Goal: Task Accomplishment & Management: Complete application form

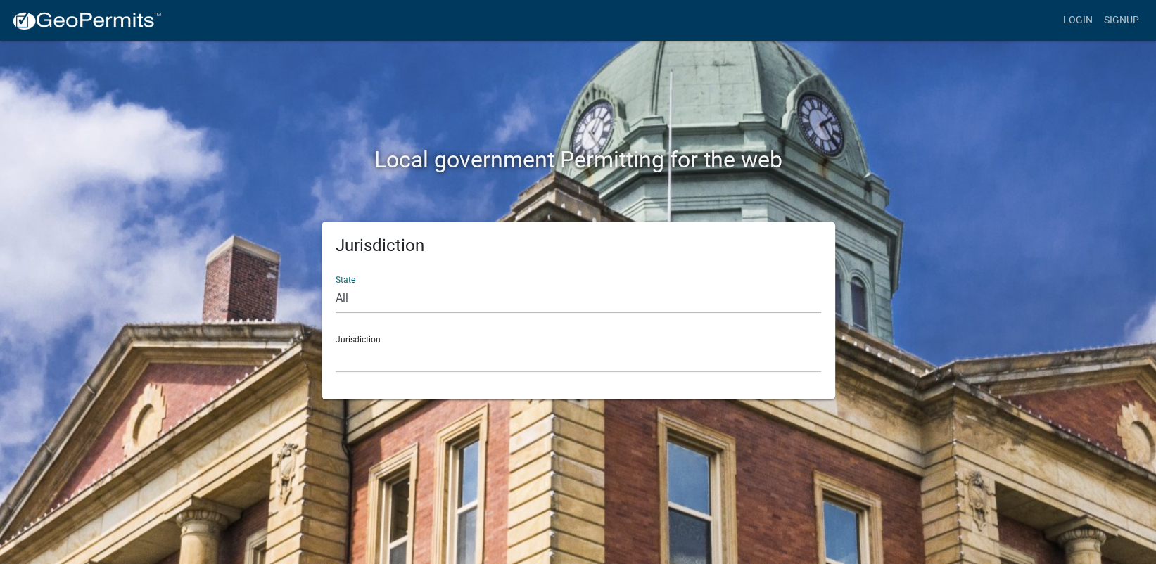
click at [388, 299] on select "All [US_STATE] [US_STATE] [US_STATE] [US_STATE] [US_STATE] [US_STATE] [US_STATE…" at bounding box center [578, 298] width 485 height 29
select select "[US_STATE]"
click at [336, 284] on select "All [US_STATE] [US_STATE] [US_STATE] [US_STATE] [US_STATE] [US_STATE] [US_STATE…" at bounding box center [578, 298] width 485 height 29
click at [395, 356] on select "City of [GEOGRAPHIC_DATA], [US_STATE] City of [GEOGRAPHIC_DATA], [US_STATE] Cit…" at bounding box center [578, 358] width 485 height 29
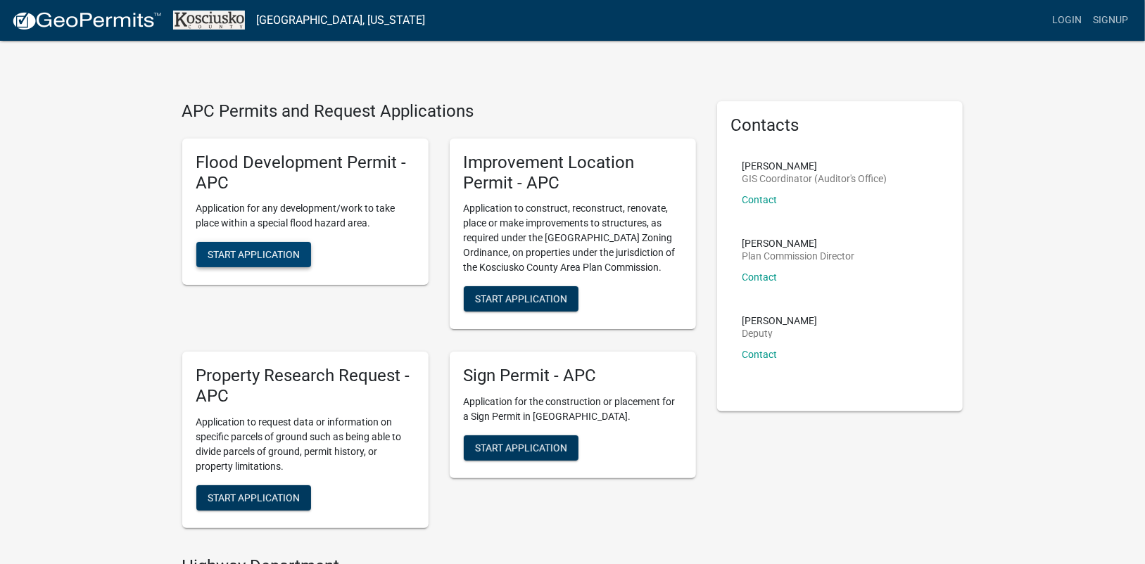
drag, startPoint x: 281, startPoint y: 250, endPoint x: 364, endPoint y: 328, distance: 114.5
click at [366, 330] on div "Flood Development Permit - APC Application for any development/work to take pla…" at bounding box center [305, 234] width 267 height 214
click at [544, 300] on span "Start Application" at bounding box center [521, 298] width 92 height 11
click at [1071, 22] on link "Login" at bounding box center [1066, 20] width 41 height 27
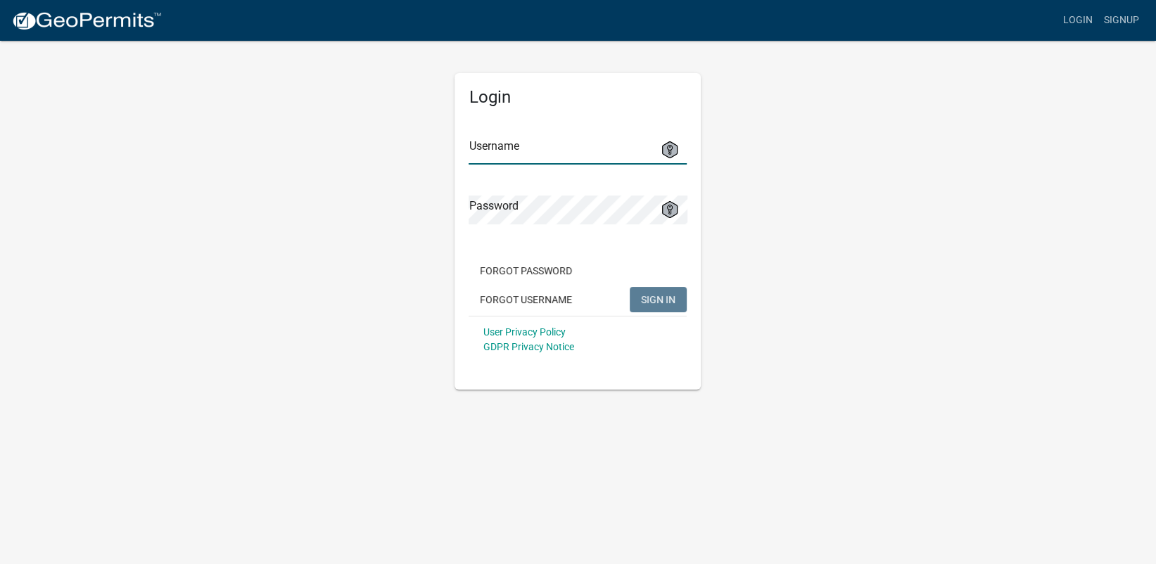
type input "[PERSON_NAME][EMAIL_ADDRESS][PERSON_NAME][DOMAIN_NAME]"
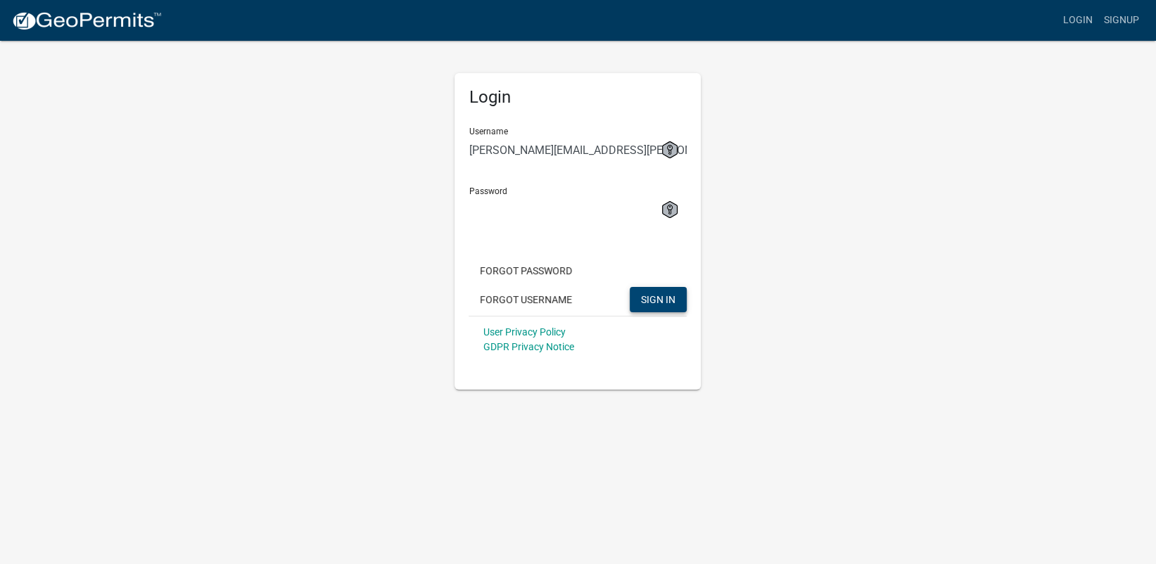
click at [666, 299] on span "SIGN IN" at bounding box center [658, 298] width 34 height 11
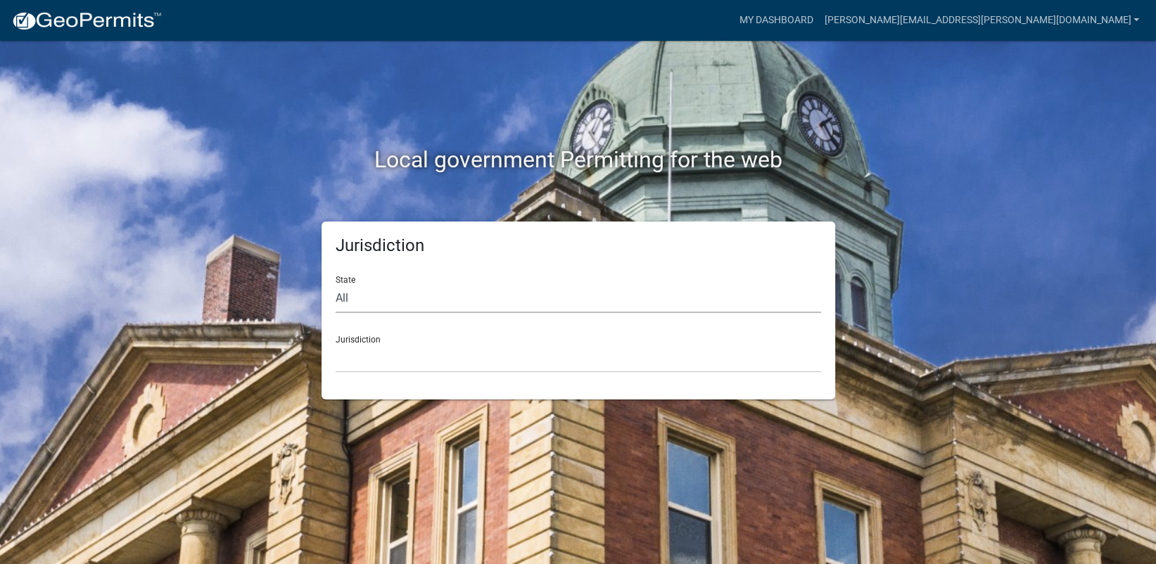
click at [415, 300] on select "All [US_STATE] [US_STATE] [US_STATE] [US_STATE] [US_STATE] [US_STATE] [US_STATE…" at bounding box center [578, 298] width 485 height 29
select select "[US_STATE]"
click at [336, 284] on select "All [US_STATE] [US_STATE] [US_STATE] [US_STATE] [US_STATE] [US_STATE] [US_STATE…" at bounding box center [578, 298] width 485 height 29
click at [395, 350] on select "City of [GEOGRAPHIC_DATA], [US_STATE] City of [GEOGRAPHIC_DATA], [US_STATE] Cit…" at bounding box center [578, 358] width 485 height 29
click at [391, 355] on select "City of [GEOGRAPHIC_DATA], [US_STATE] City of [GEOGRAPHIC_DATA], [US_STATE] Cit…" at bounding box center [578, 358] width 485 height 29
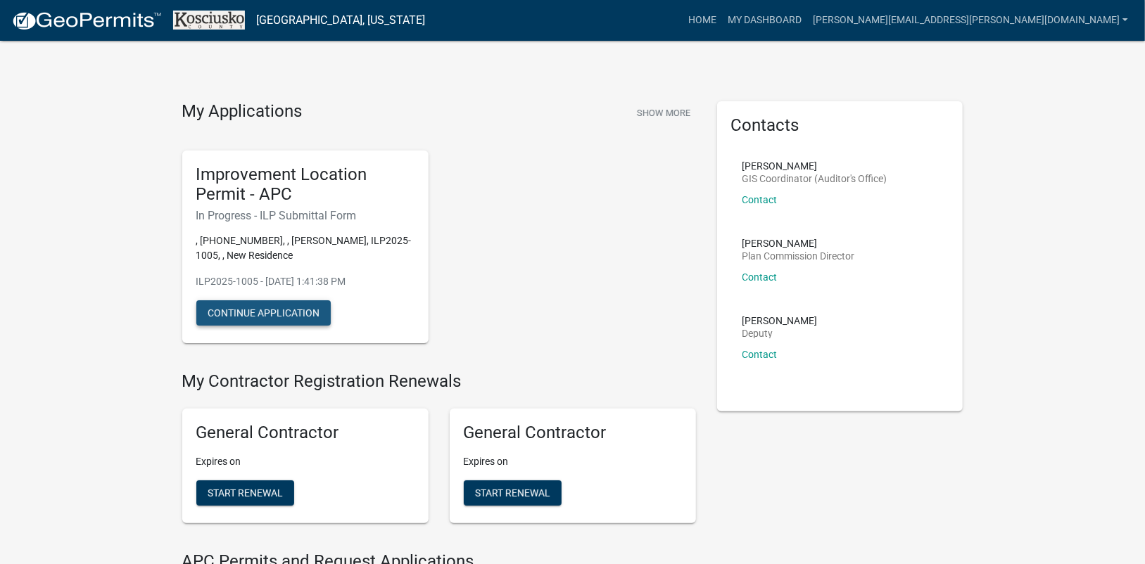
click at [298, 310] on button "Continue Application" at bounding box center [263, 312] width 134 height 25
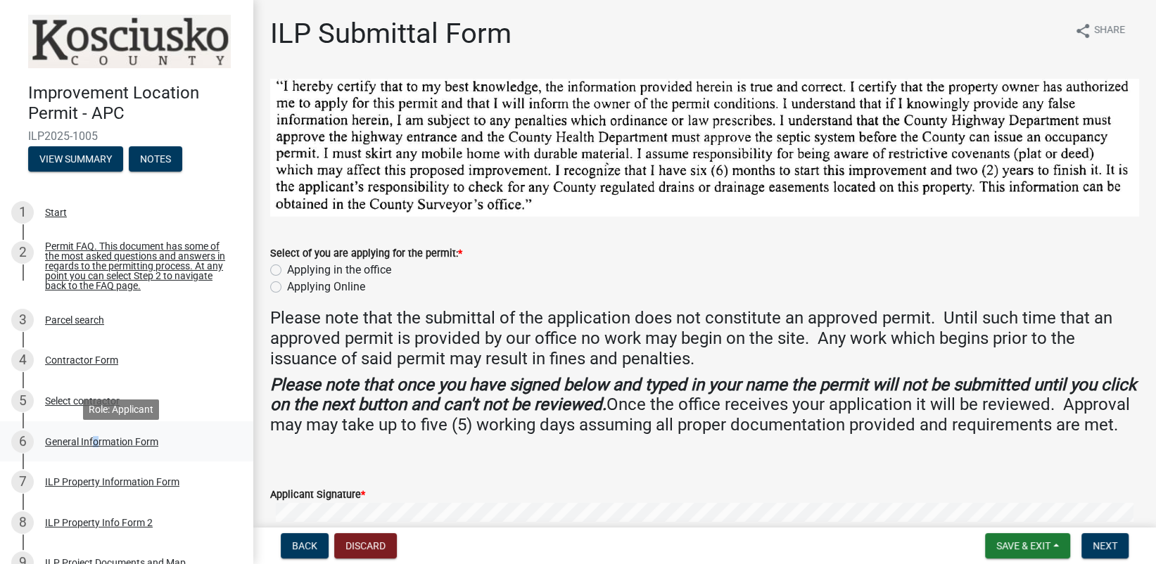
click at [91, 445] on div "General Information Form" at bounding box center [101, 442] width 113 height 10
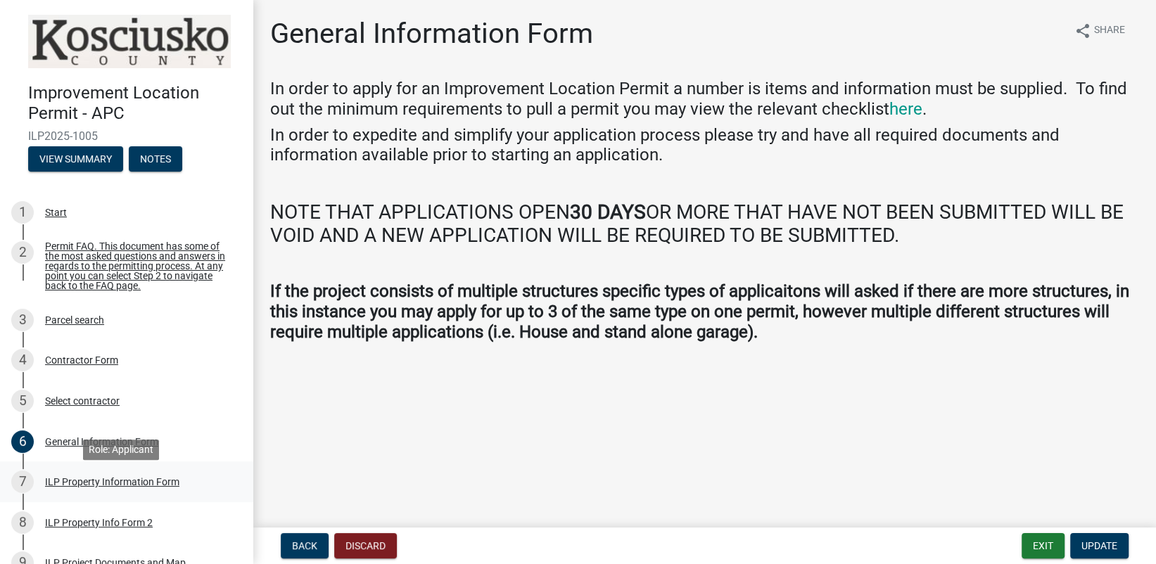
click at [106, 485] on div "ILP Property Information Form" at bounding box center [112, 482] width 134 height 10
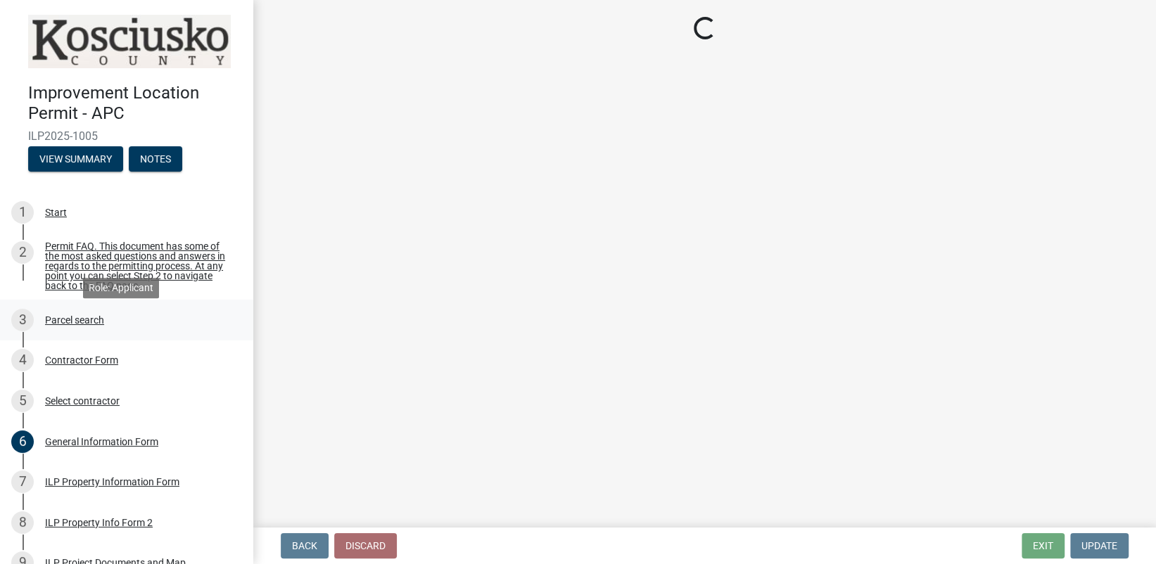
select select "8aeb2c27-db4f-4f65-83dd-c512a3678cb2"
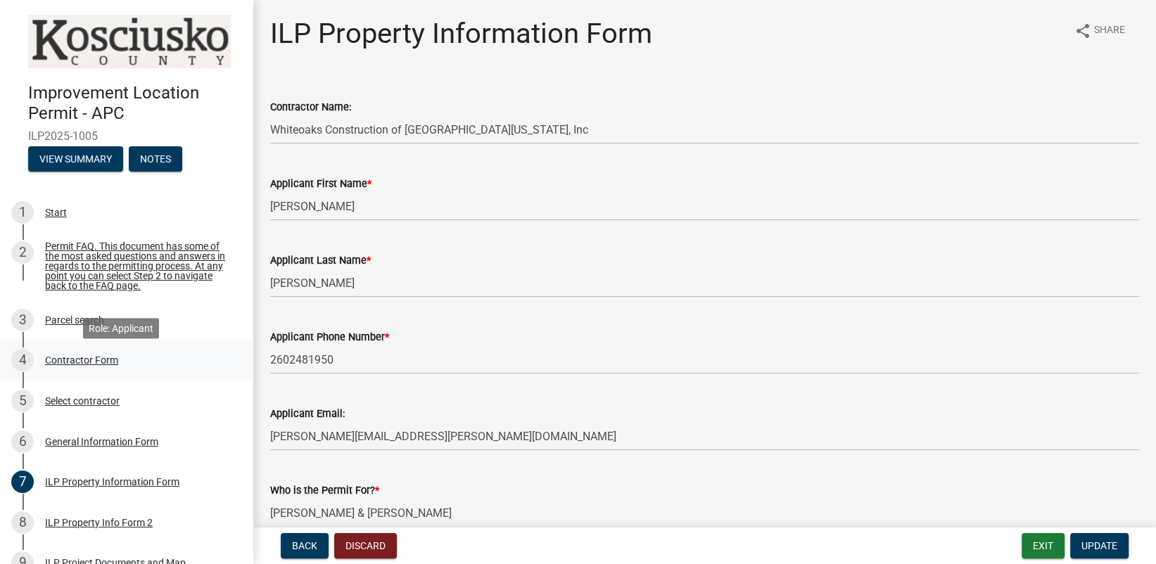
click at [73, 365] on div "Contractor Form" at bounding box center [81, 360] width 73 height 10
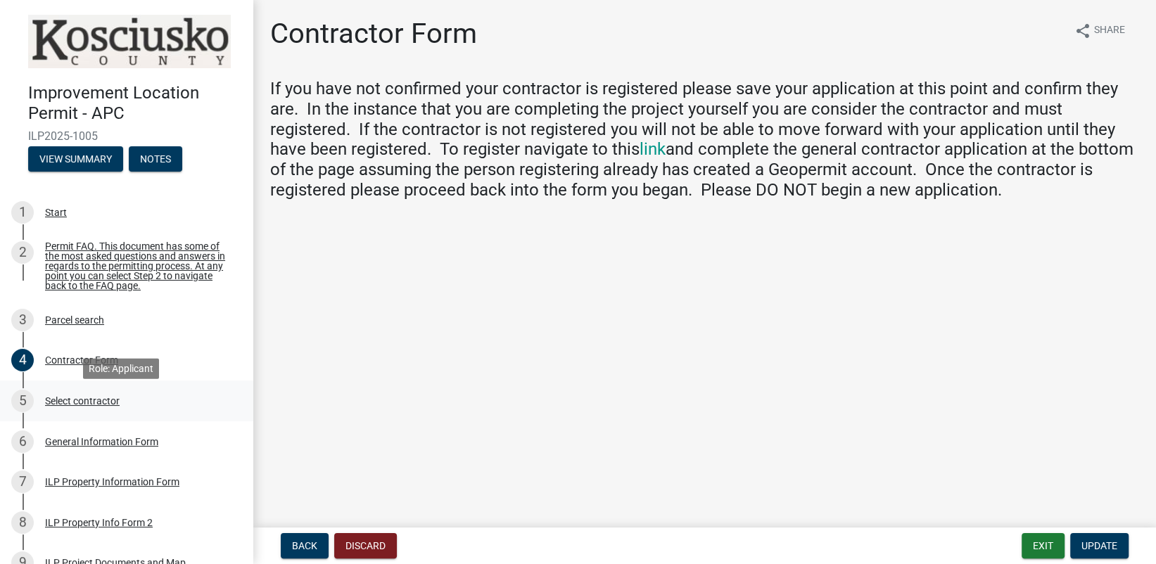
click at [74, 406] on div "Select contractor" at bounding box center [82, 401] width 75 height 10
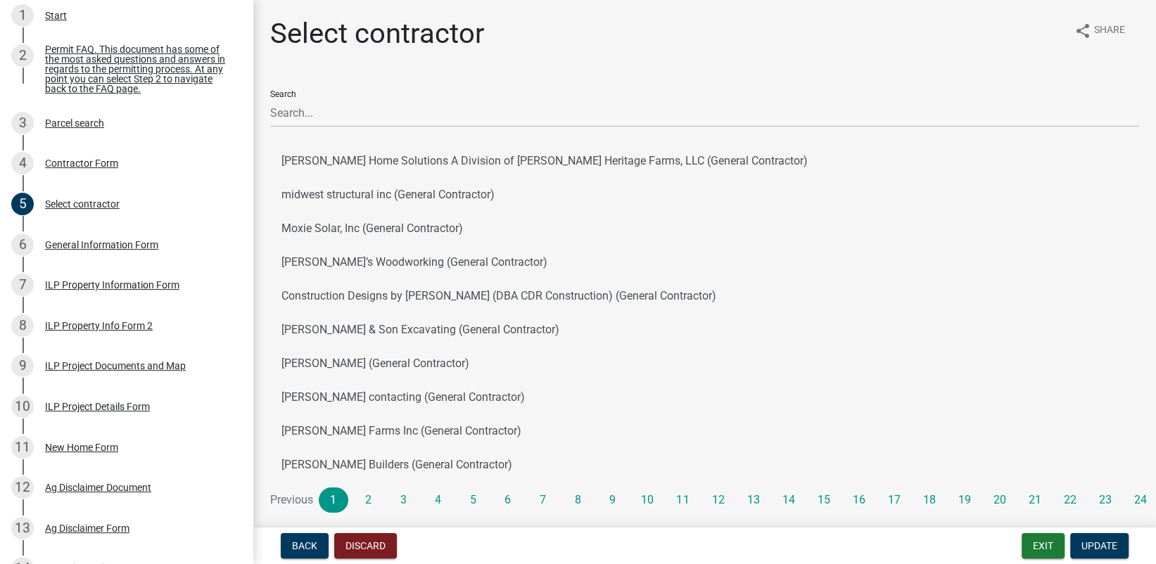
scroll to position [211, 0]
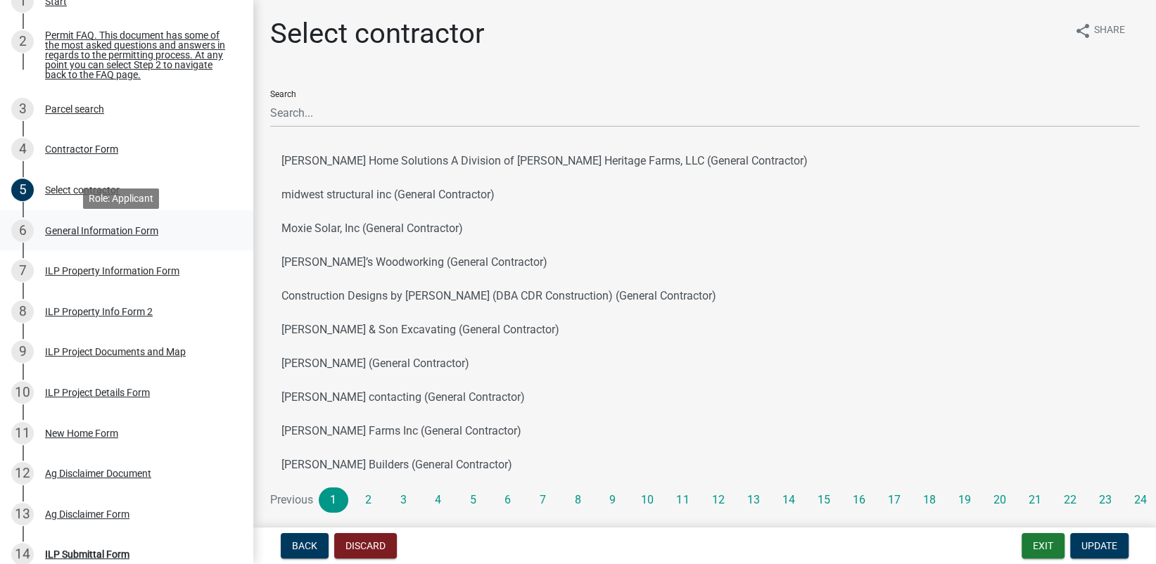
click at [96, 236] on div "General Information Form" at bounding box center [101, 231] width 113 height 10
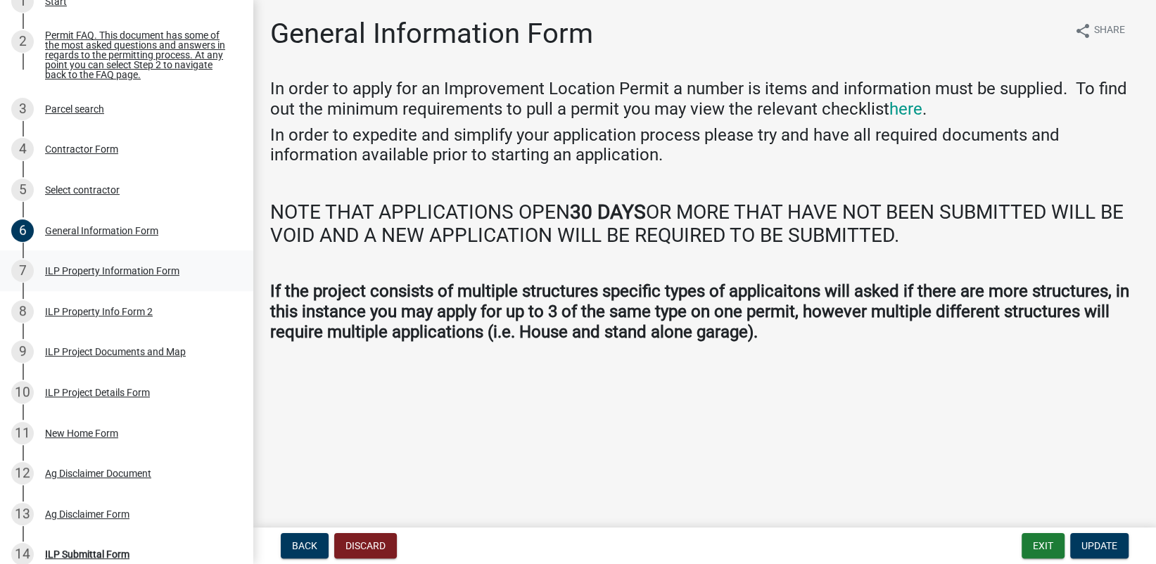
click at [104, 276] on div "ILP Property Information Form" at bounding box center [112, 271] width 134 height 10
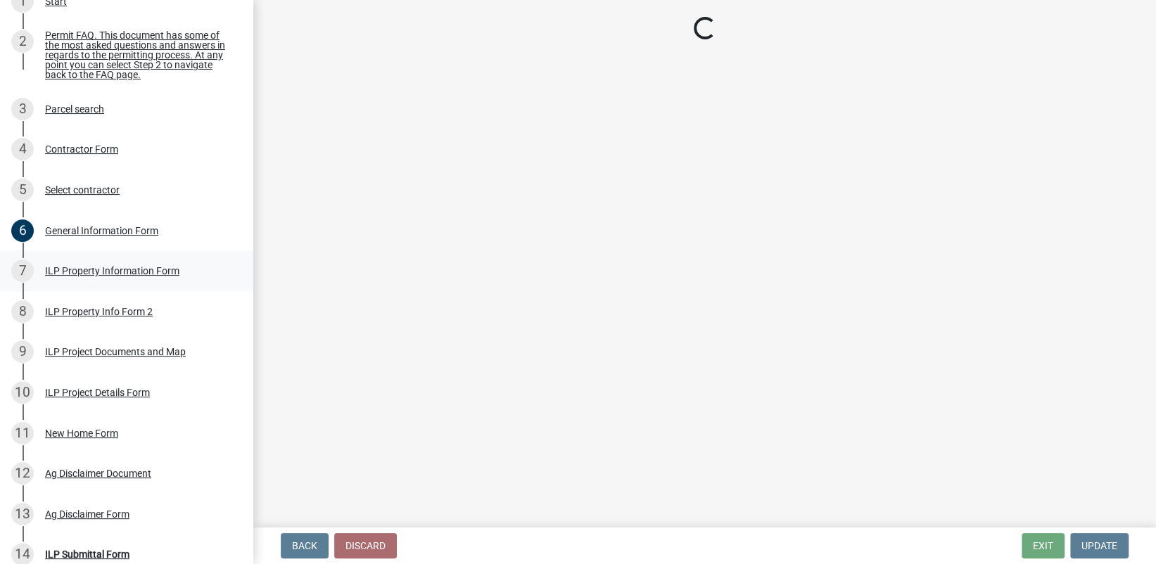
select select "8aeb2c27-db4f-4f65-83dd-c512a3678cb2"
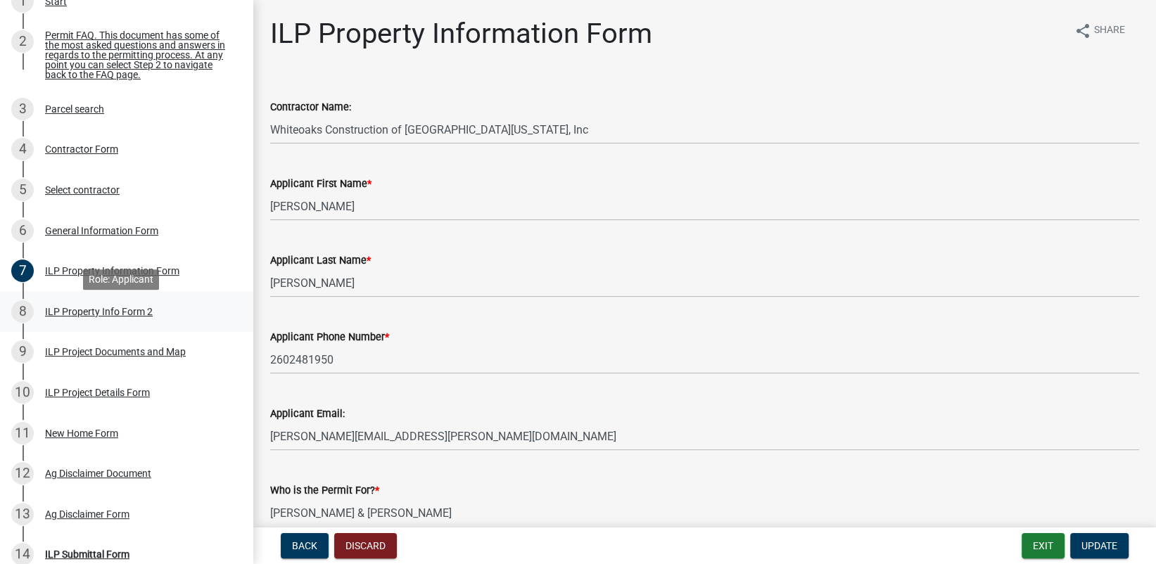
click at [90, 314] on div "ILP Property Info Form 2" at bounding box center [99, 312] width 108 height 10
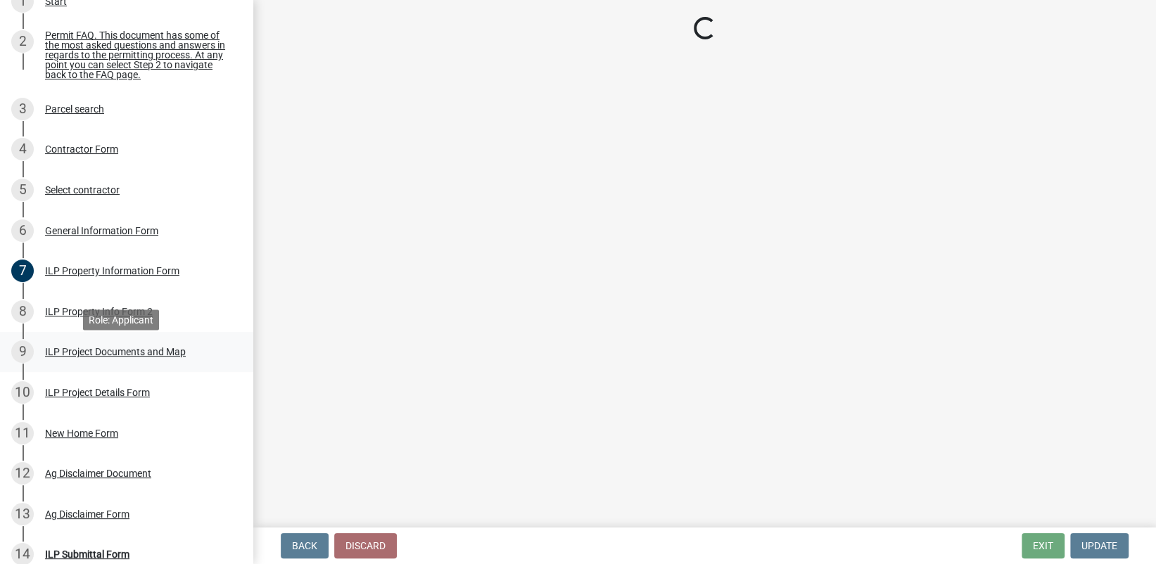
select select "0609af41-fe40-4fa2-880d-6f54f567ae8e"
select select "ea119d11-e52e-4559-b746-af06211fe819"
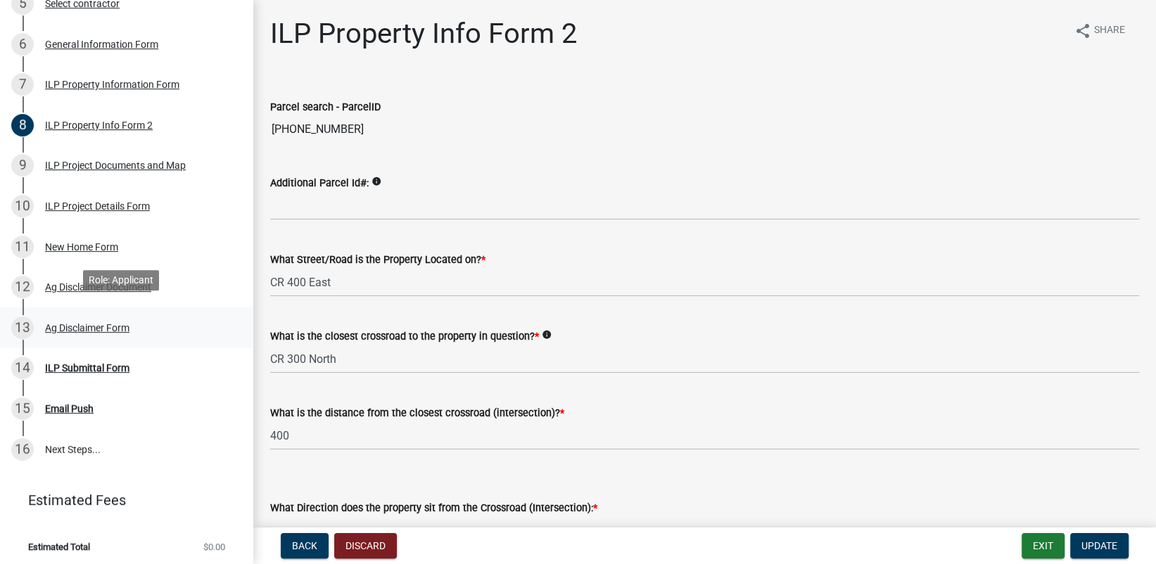
scroll to position [409, 0]
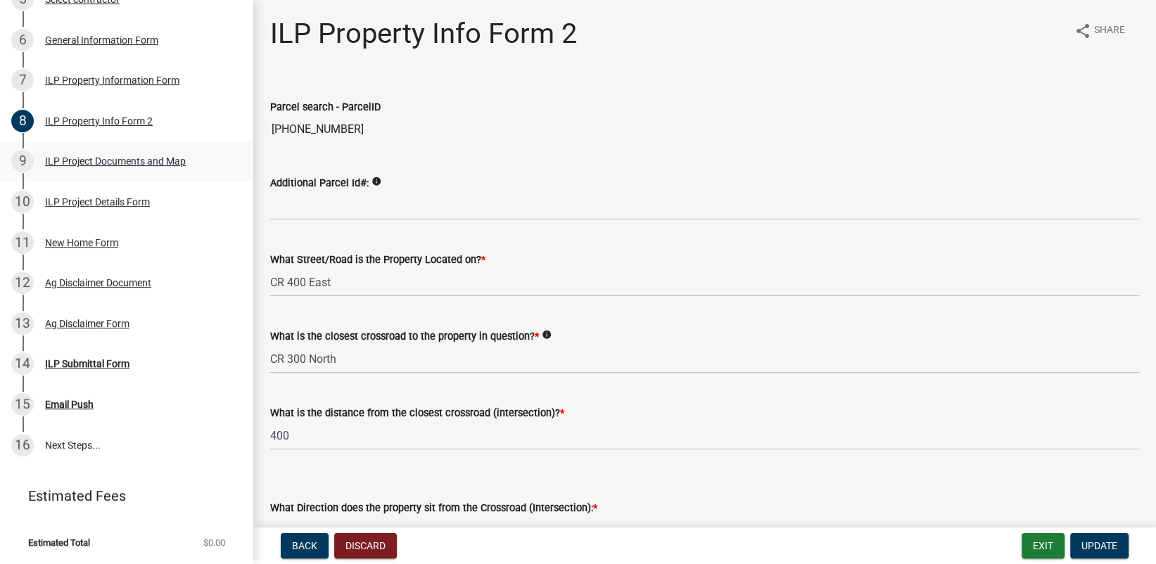
click at [87, 160] on div "ILP Project Documents and Map" at bounding box center [115, 161] width 141 height 10
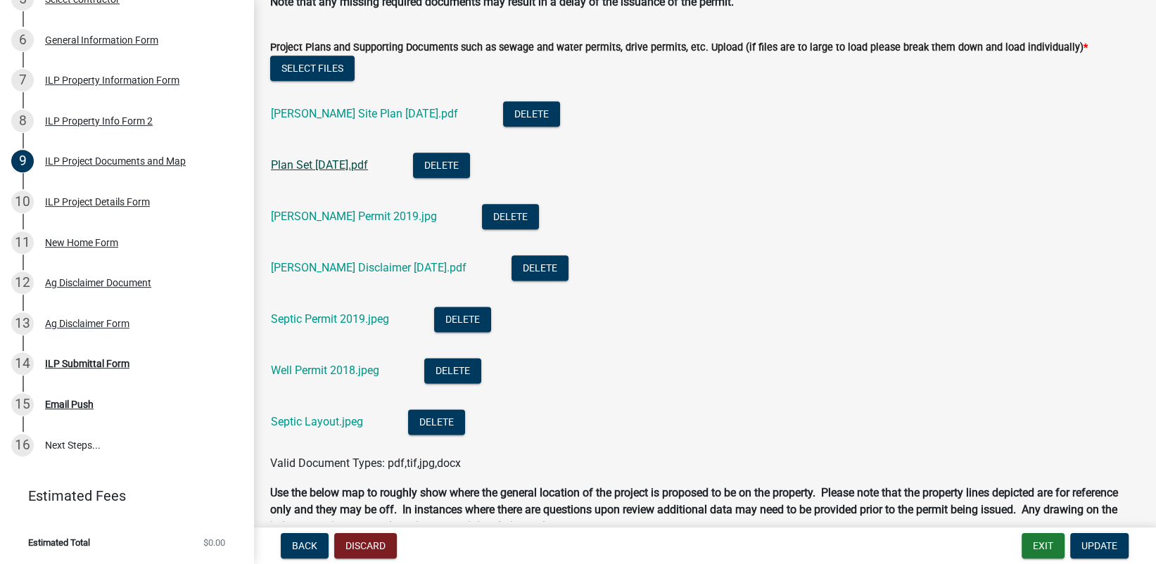
scroll to position [1196, 0]
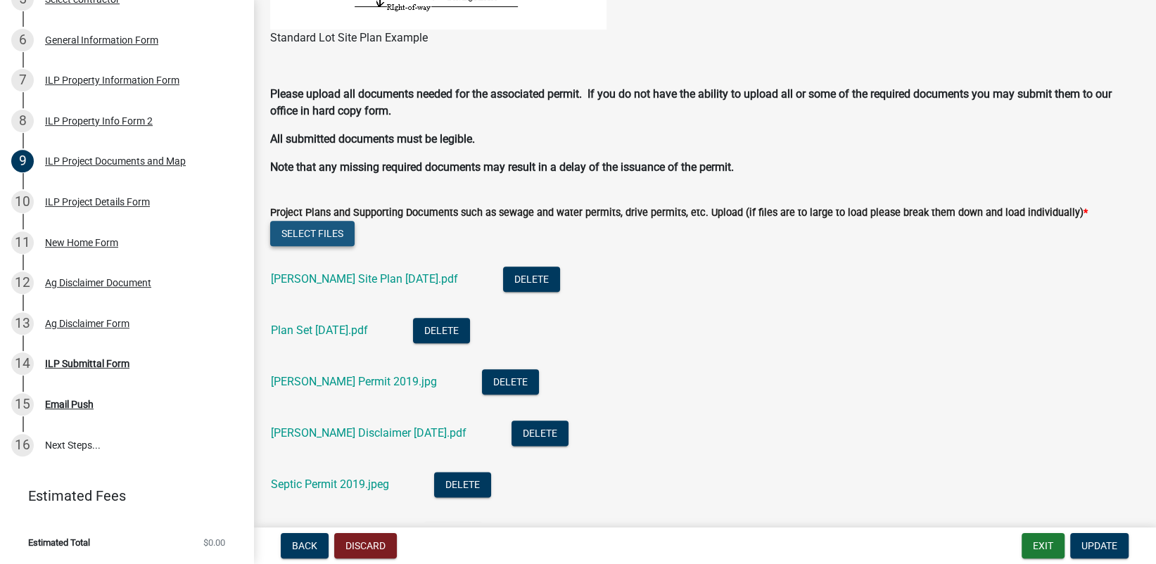
click at [314, 232] on button "Select files" at bounding box center [312, 233] width 84 height 25
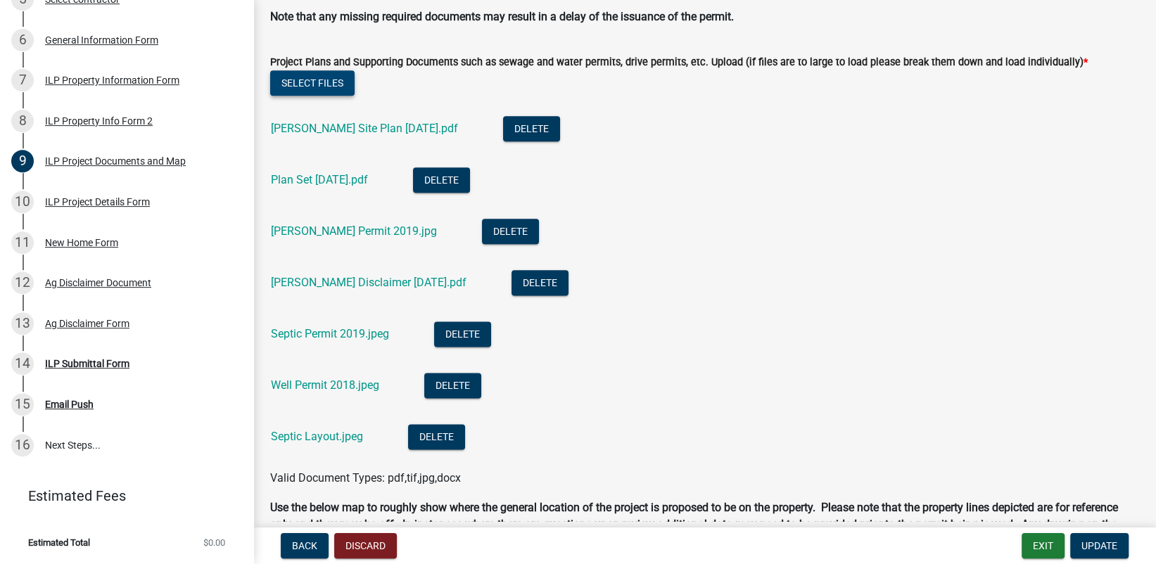
scroll to position [1477, 0]
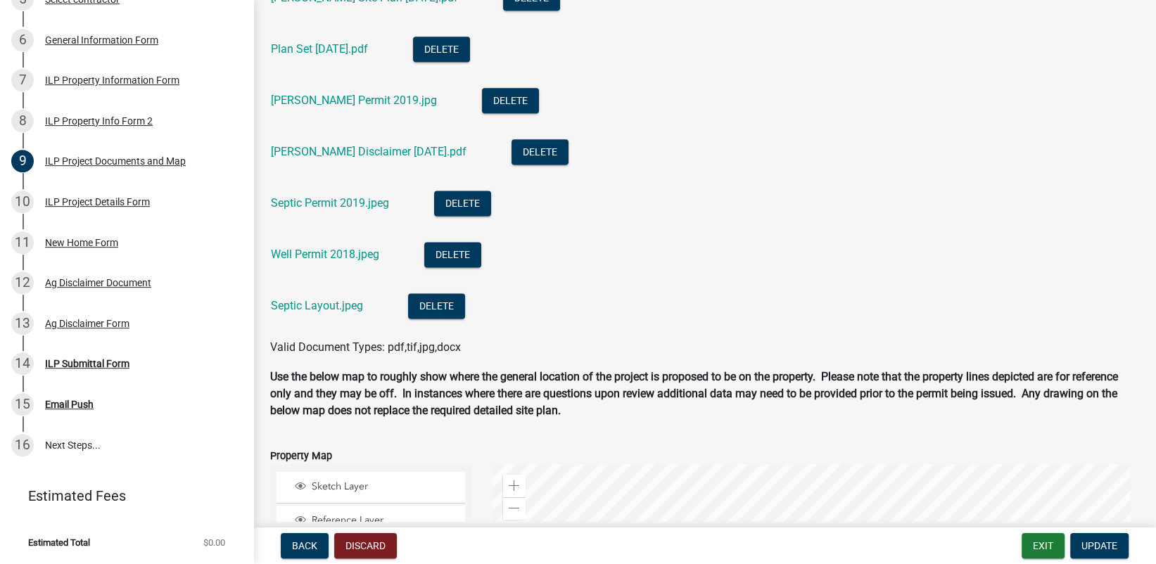
click at [649, 254] on li "Well Permit 2018.jpeg Delete" at bounding box center [704, 256] width 869 height 51
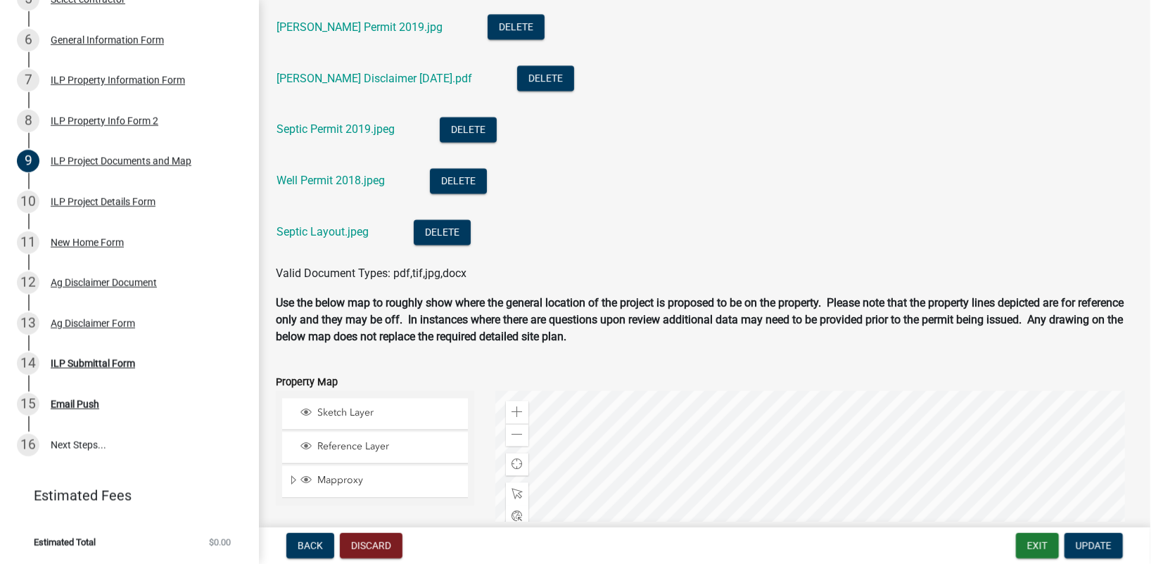
scroll to position [1346, 0]
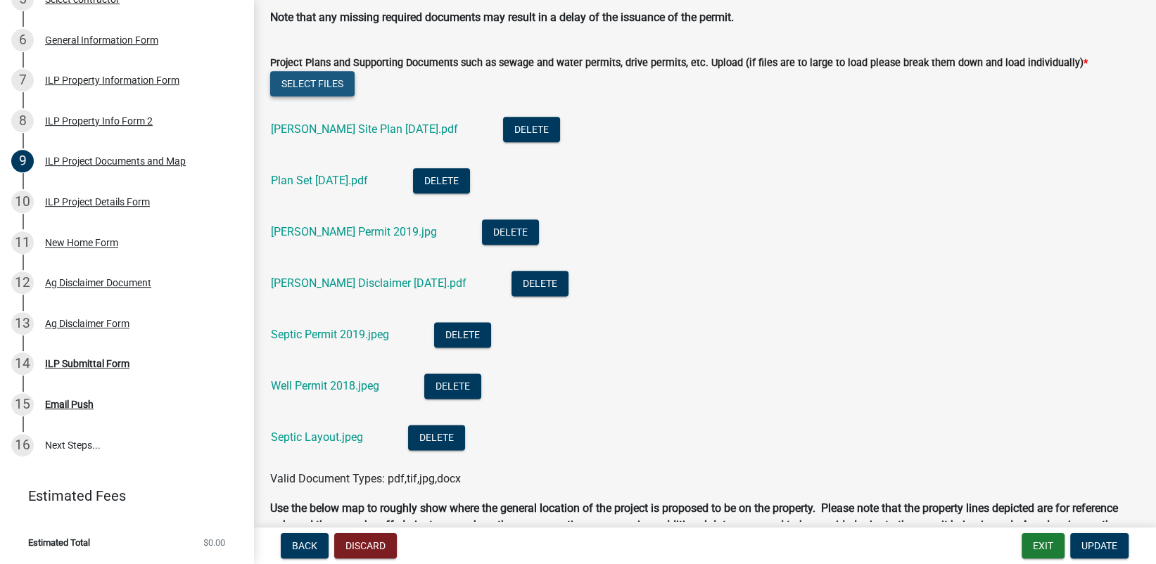
click at [314, 80] on button "Select files" at bounding box center [312, 83] width 84 height 25
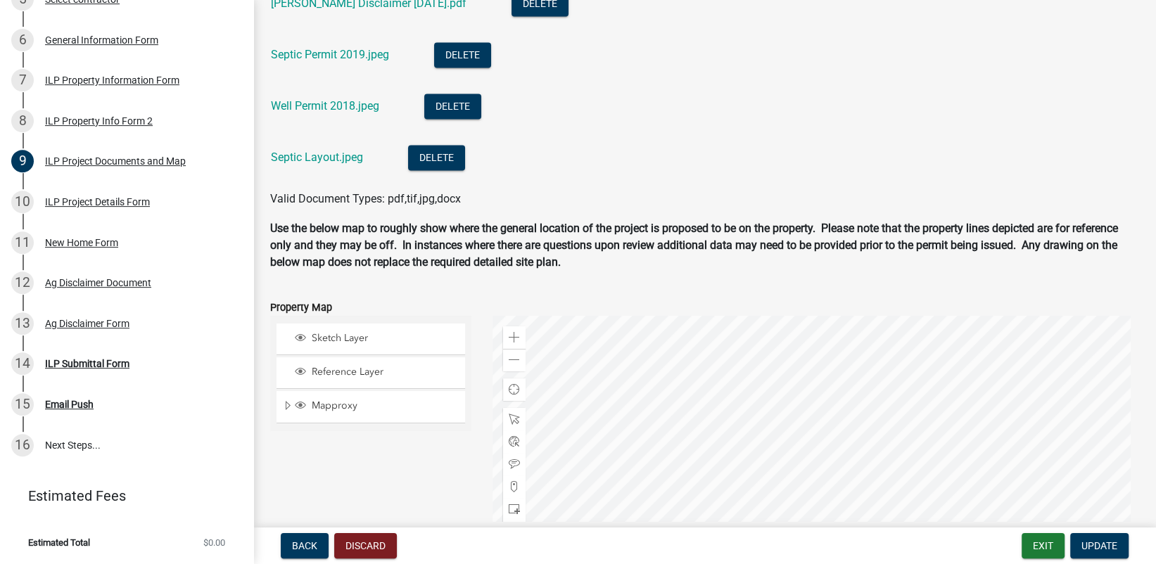
scroll to position [1627, 0]
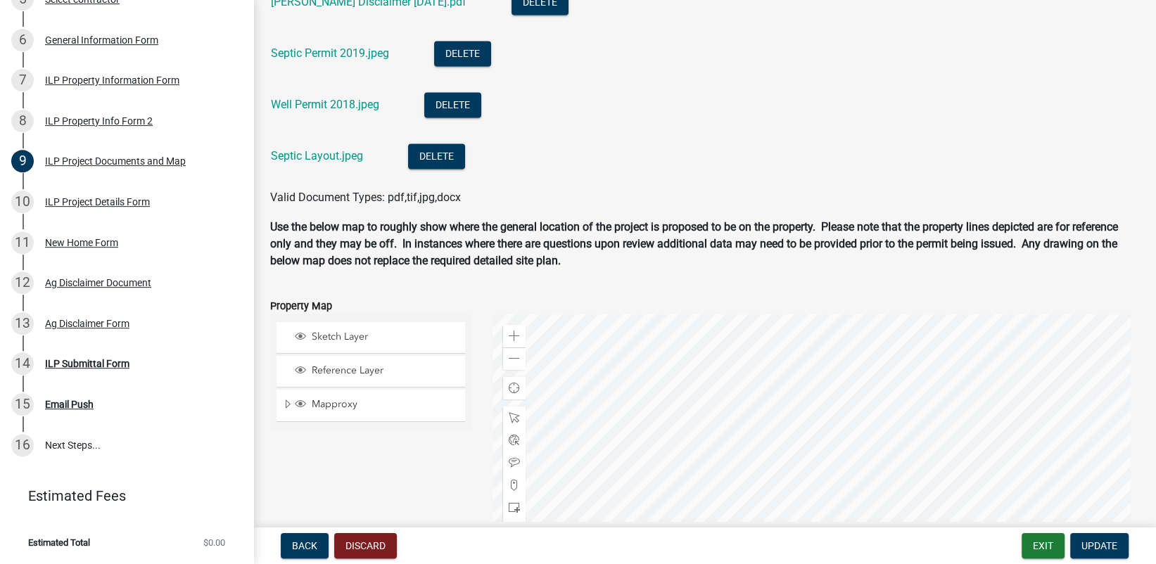
click at [545, 184] on ul "[PERSON_NAME] Site Plan [DATE].pdf Delete Plan Set [DATE].pdf Delete [PERSON_NA…" at bounding box center [704, 3] width 869 height 371
click at [575, 200] on div "Valid Document Types: pdf,tif,jpg,docx" at bounding box center [705, 197] width 890 height 17
click at [554, 229] on strong "Use the below map to roughly show where the general location of the project is …" at bounding box center [694, 243] width 848 height 47
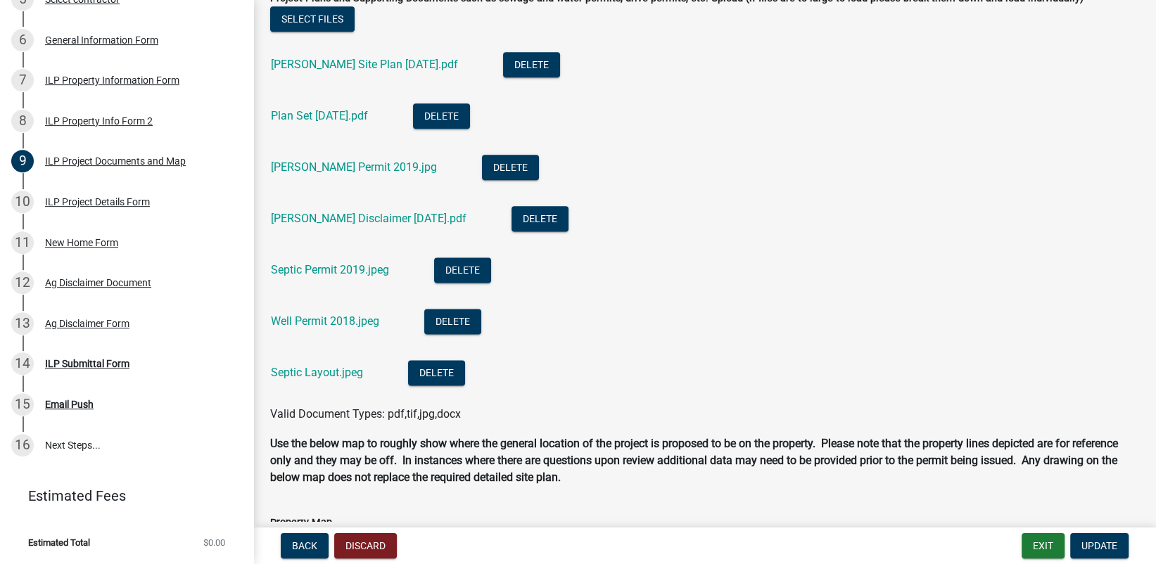
scroll to position [1416, 0]
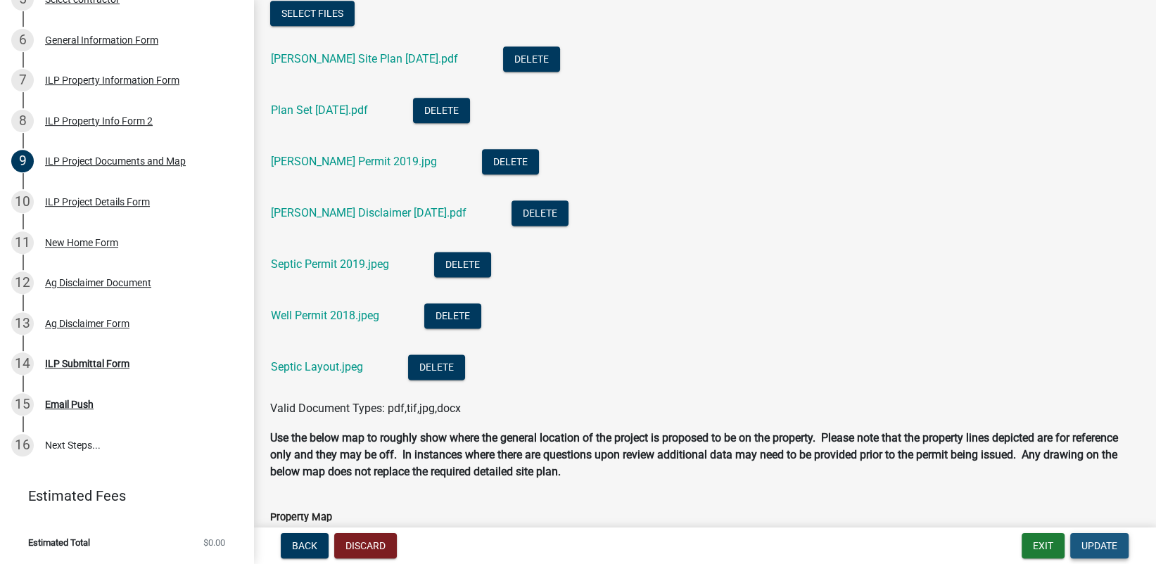
click at [1088, 545] on span "Update" at bounding box center [1099, 545] width 36 height 11
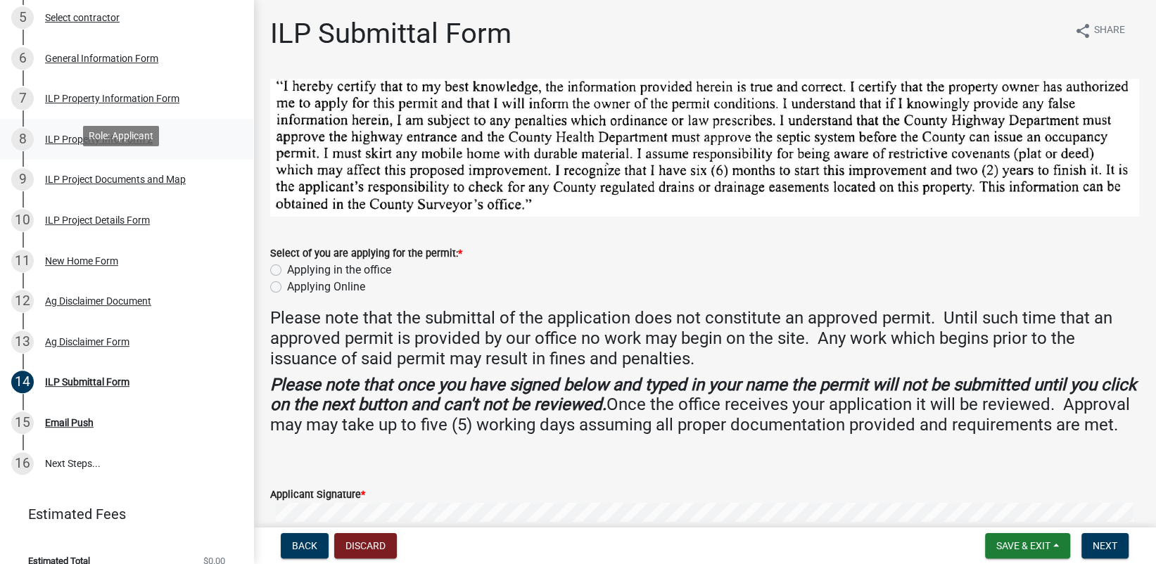
scroll to position [409, 0]
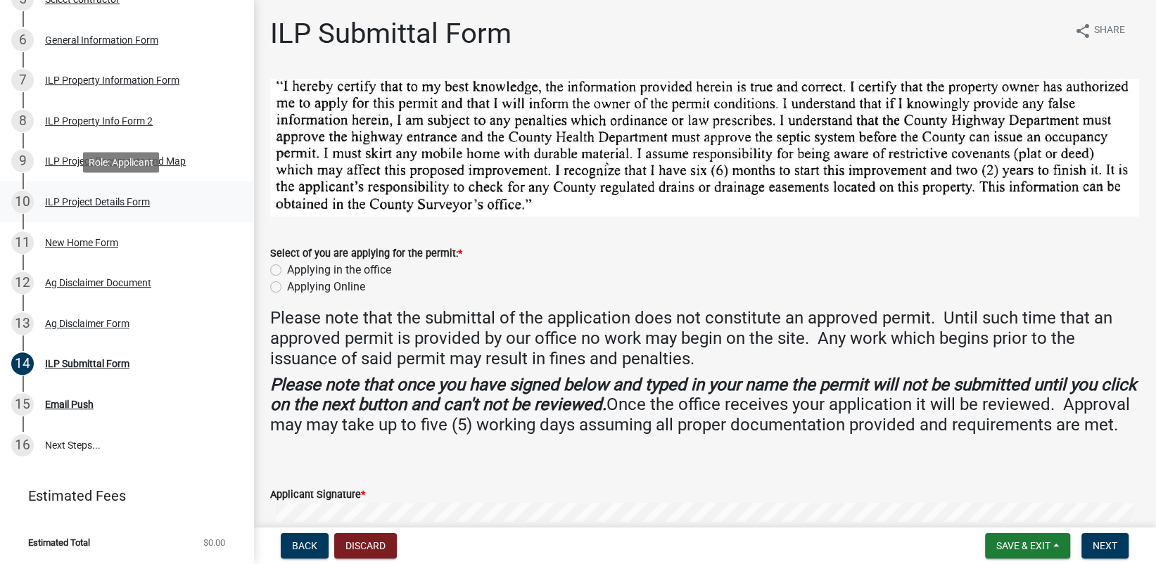
click at [82, 204] on div "ILP Project Details Form" at bounding box center [97, 202] width 105 height 10
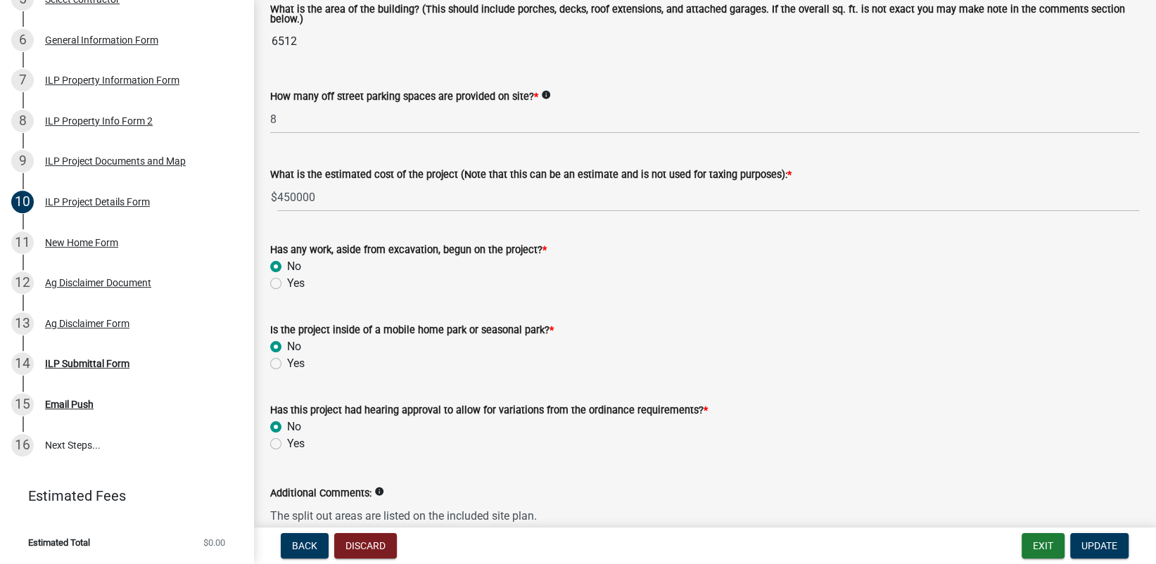
scroll to position [1018, 0]
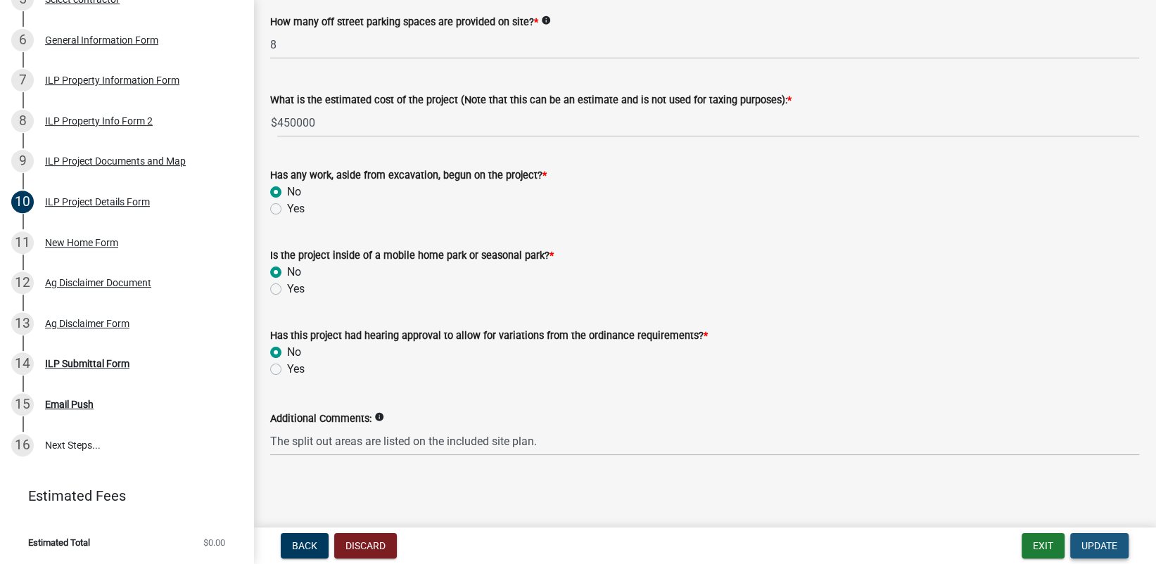
click at [1099, 541] on span "Update" at bounding box center [1099, 545] width 36 height 11
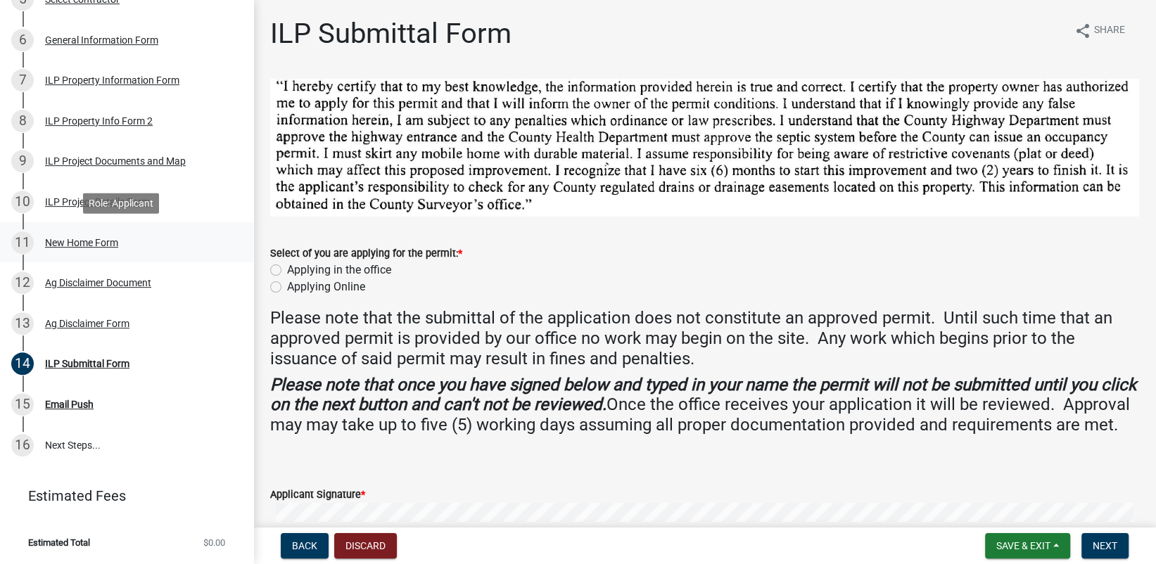
click at [92, 246] on div "New Home Form" at bounding box center [81, 243] width 73 height 10
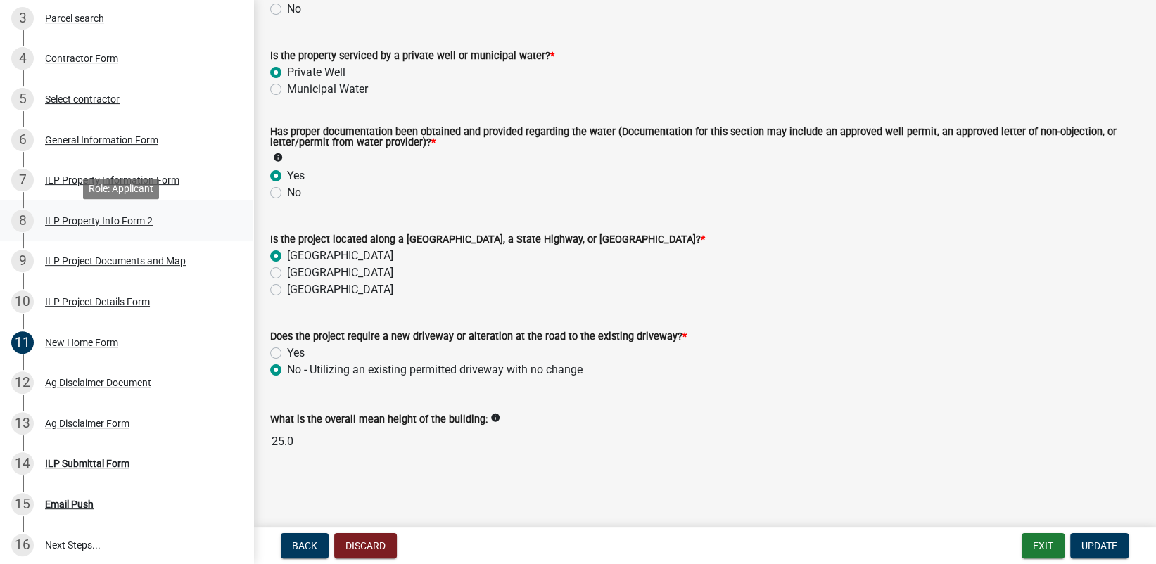
scroll to position [268, 0]
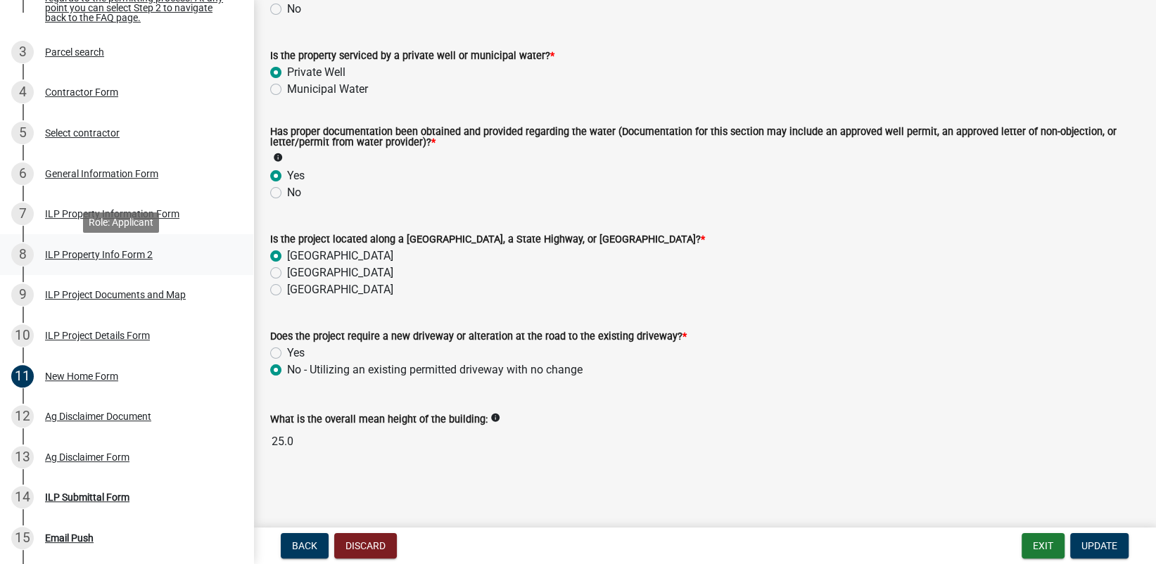
click at [99, 260] on div "ILP Property Info Form 2" at bounding box center [99, 255] width 108 height 10
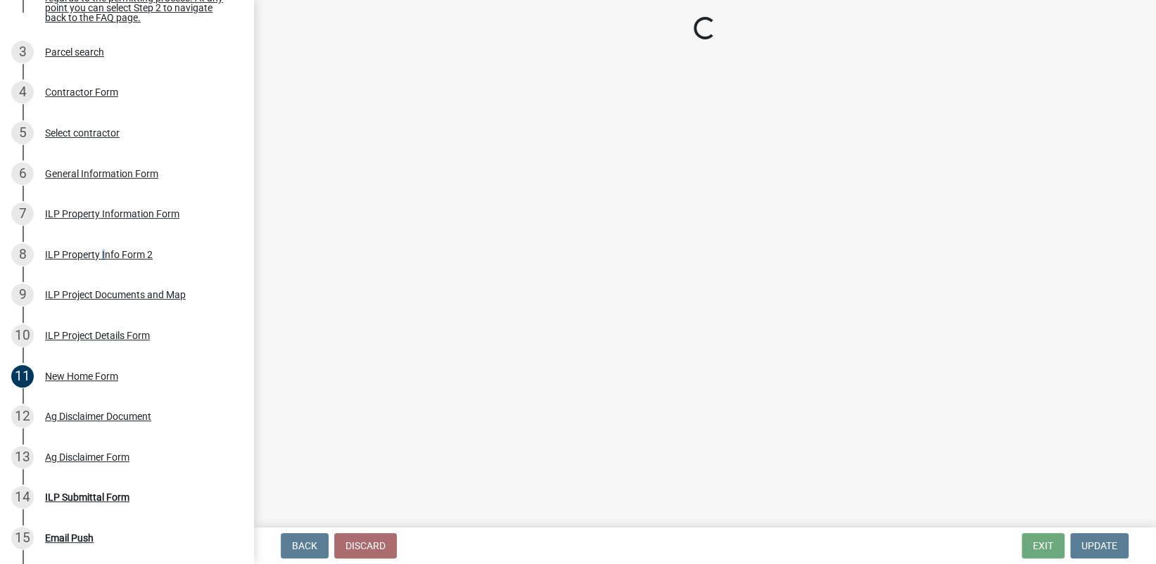
select select "0609af41-fe40-4fa2-880d-6f54f567ae8e"
select select "ea119d11-e52e-4559-b746-af06211fe819"
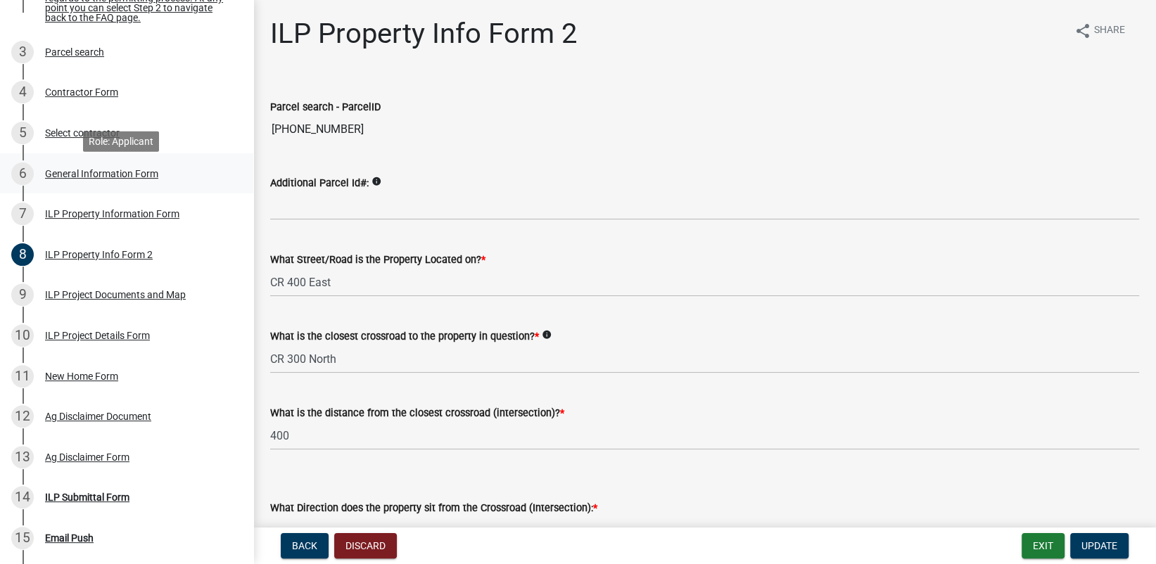
click at [90, 179] on div "General Information Form" at bounding box center [101, 174] width 113 height 10
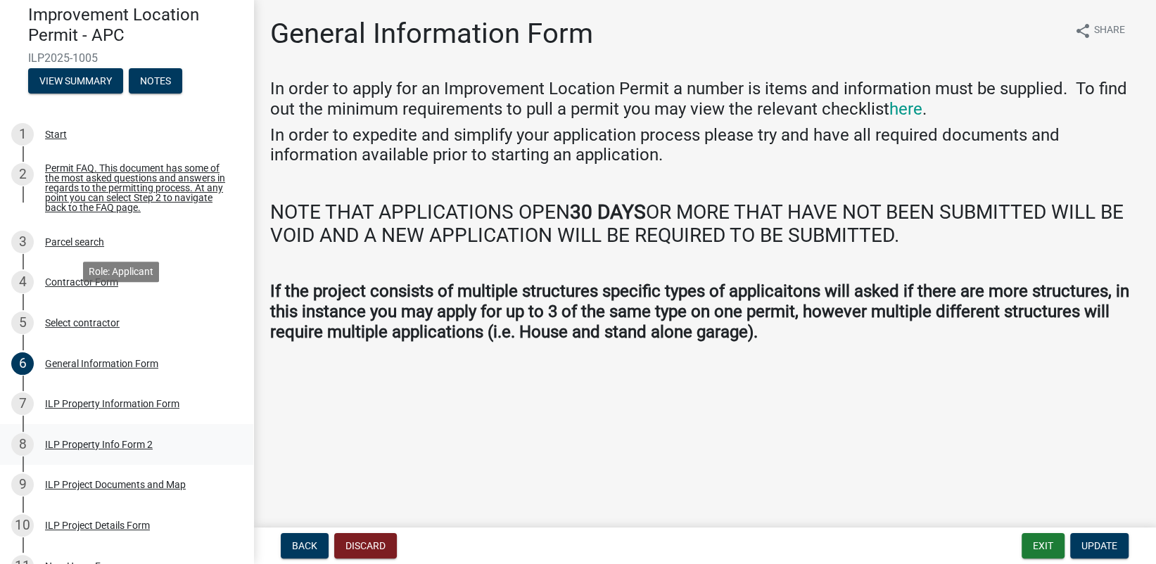
scroll to position [141, 0]
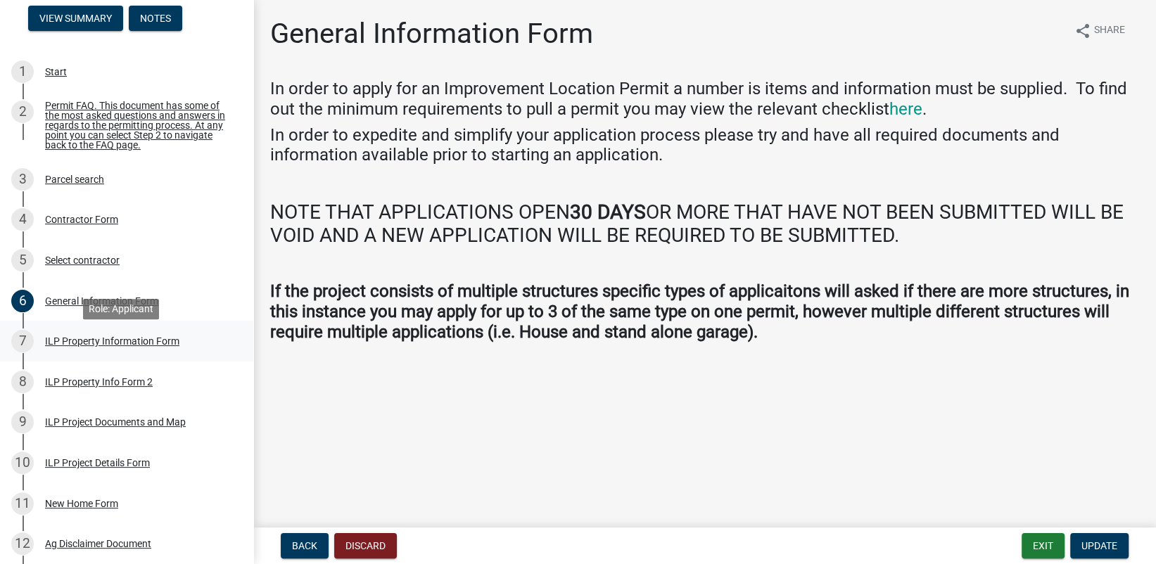
click at [79, 346] on div "ILP Property Information Form" at bounding box center [112, 341] width 134 height 10
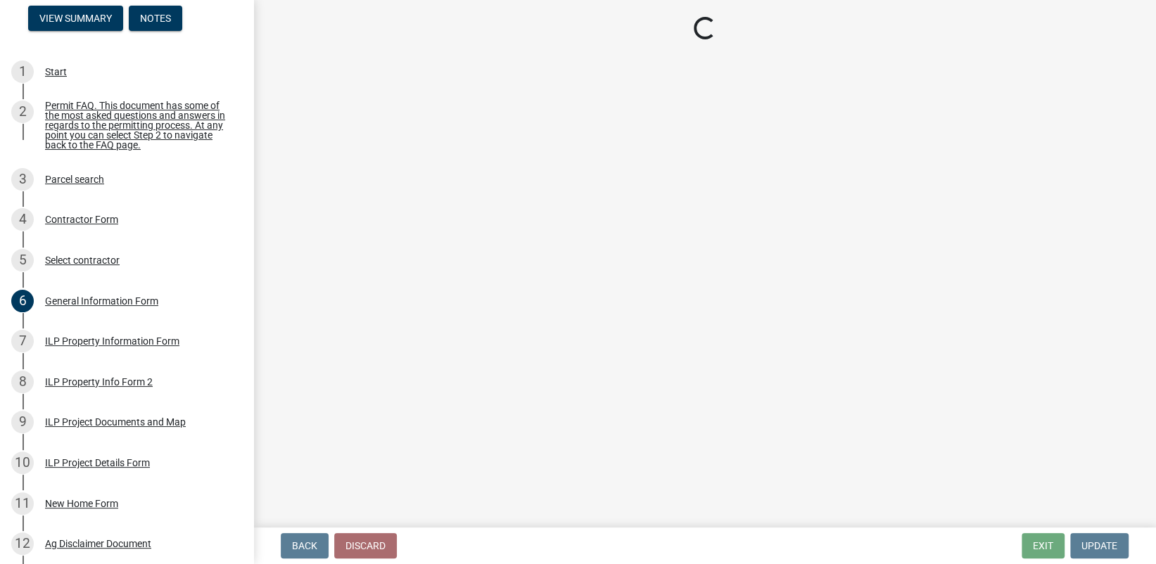
select select "8aeb2c27-db4f-4f65-83dd-c512a3678cb2"
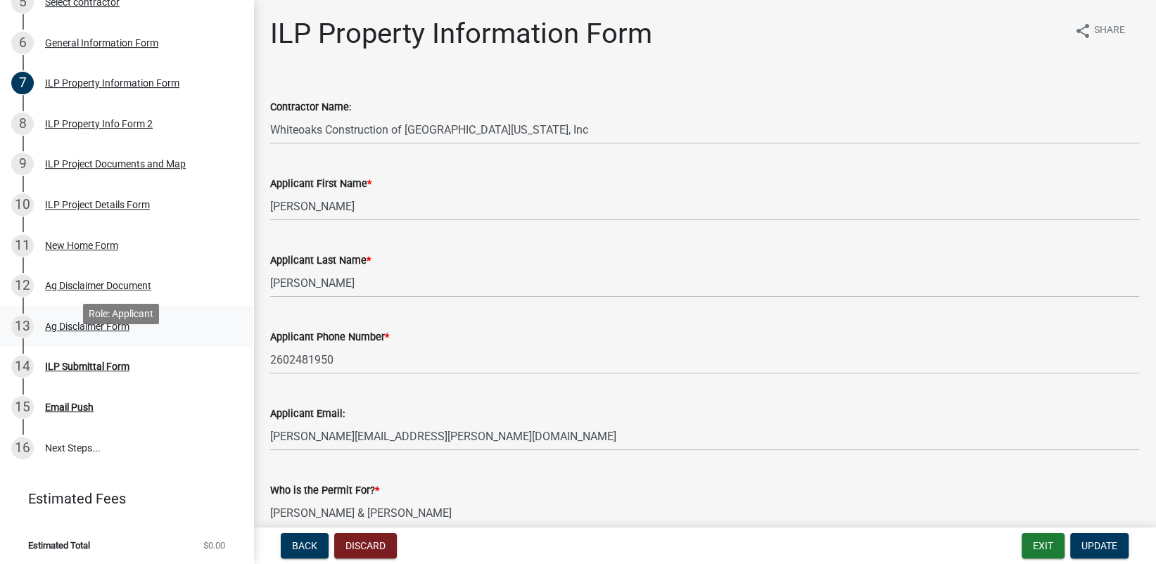
scroll to position [409, 0]
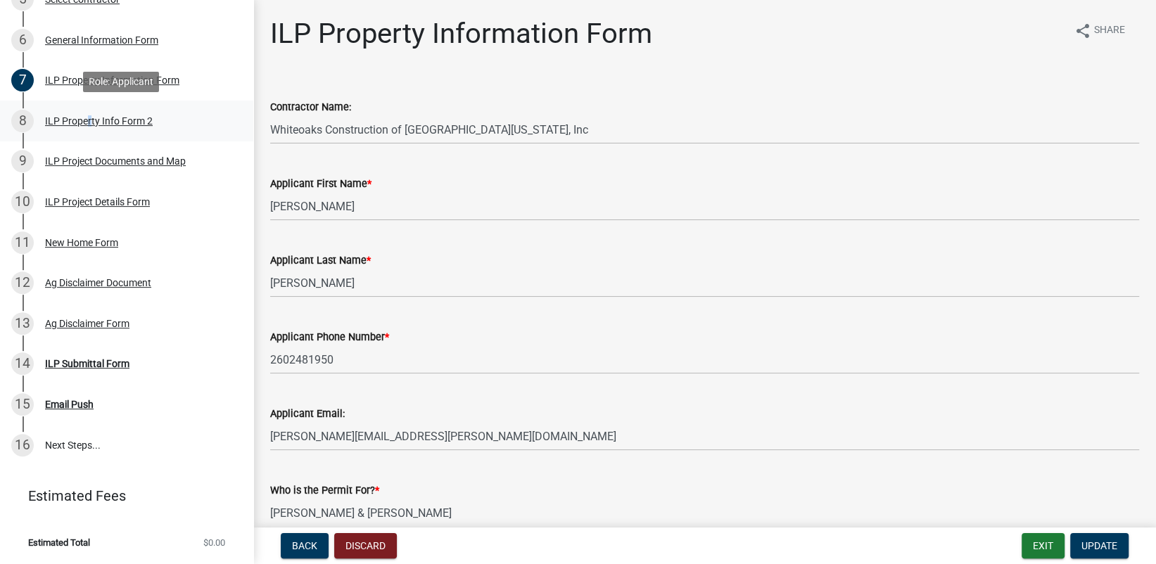
click at [84, 124] on div "ILP Property Info Form 2" at bounding box center [99, 121] width 108 height 10
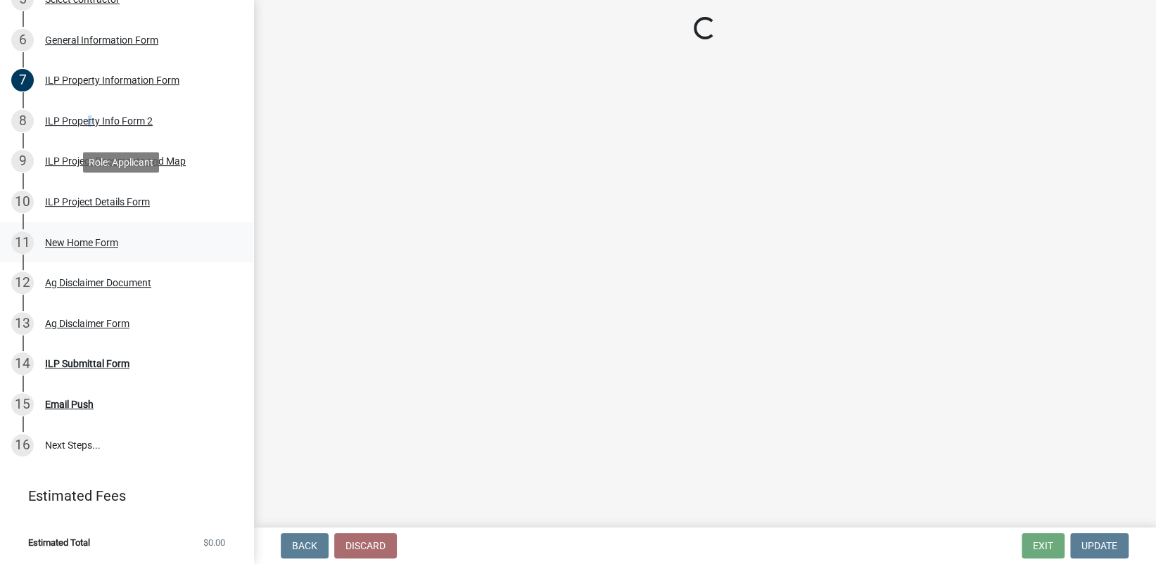
select select "0609af41-fe40-4fa2-880d-6f54f567ae8e"
select select "ea119d11-e52e-4559-b746-af06211fe819"
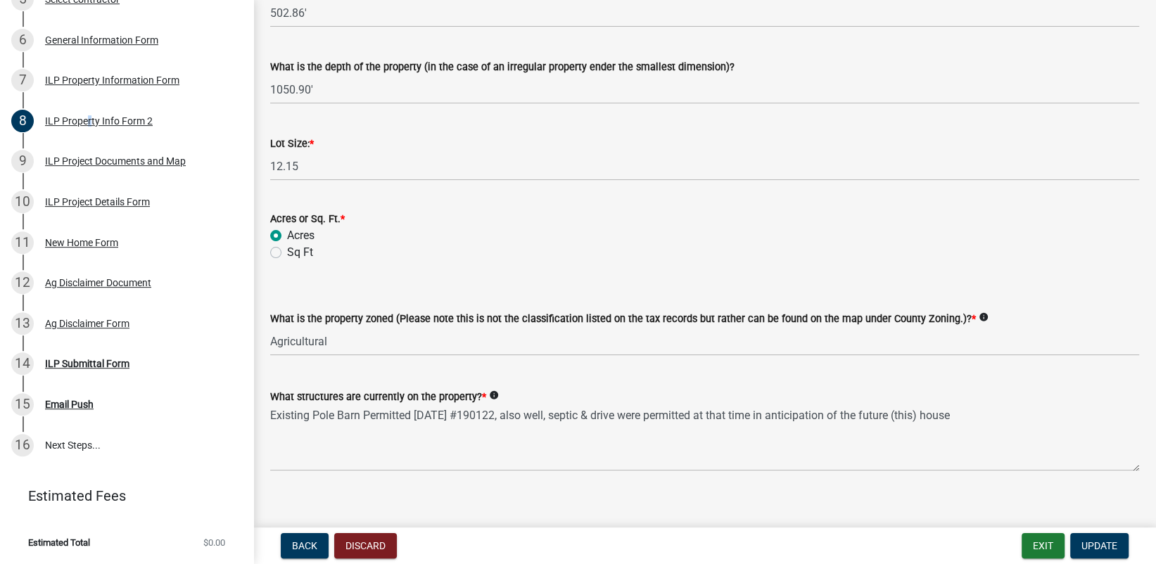
scroll to position [611, 0]
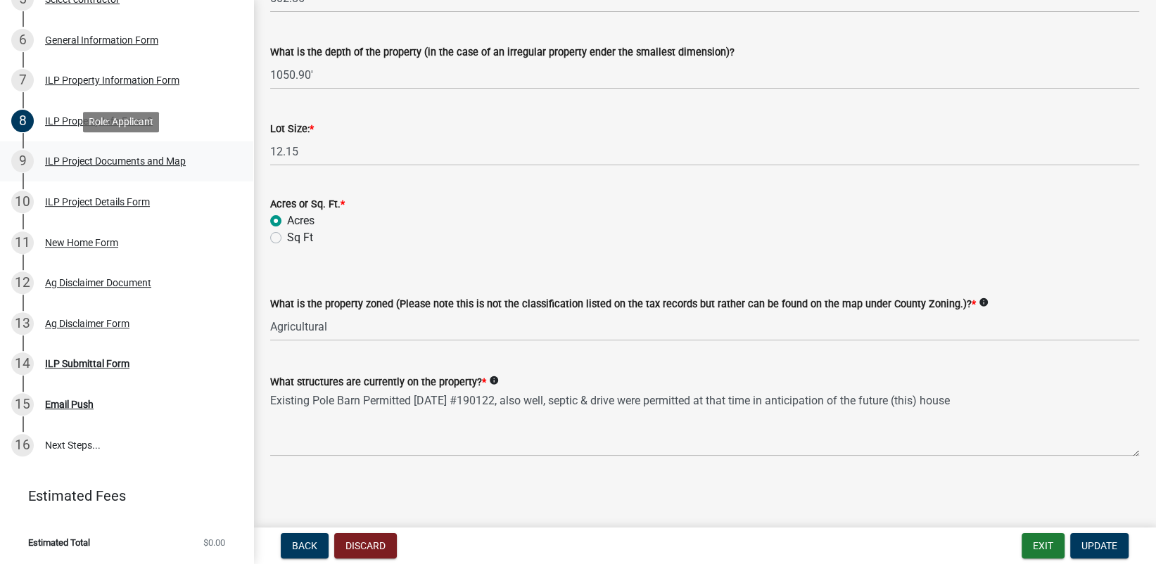
click at [94, 157] on div "ILP Project Documents and Map" at bounding box center [115, 161] width 141 height 10
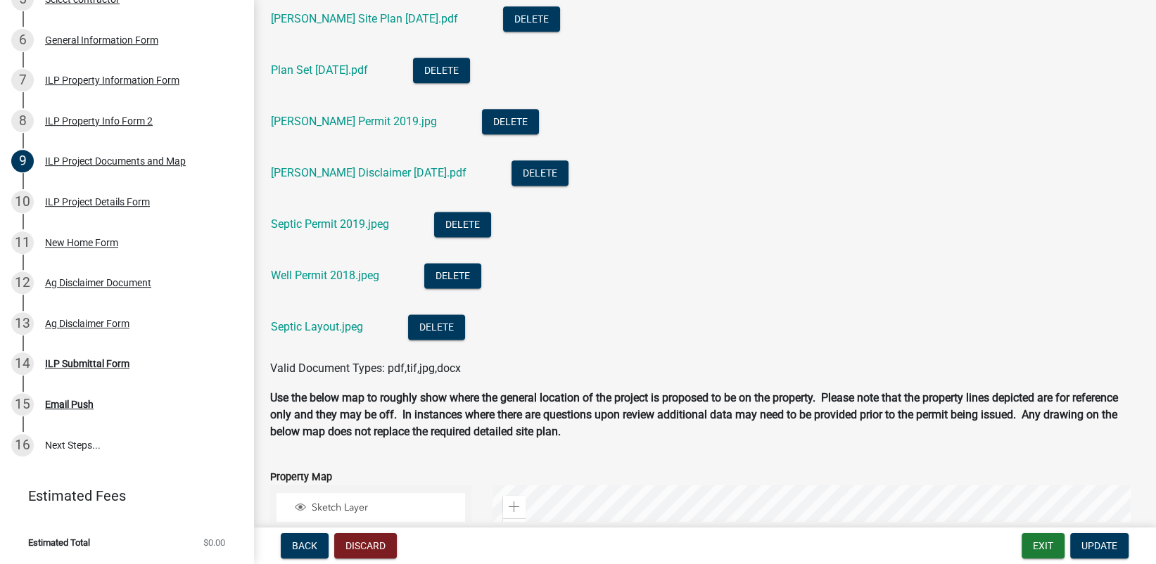
scroll to position [1477, 0]
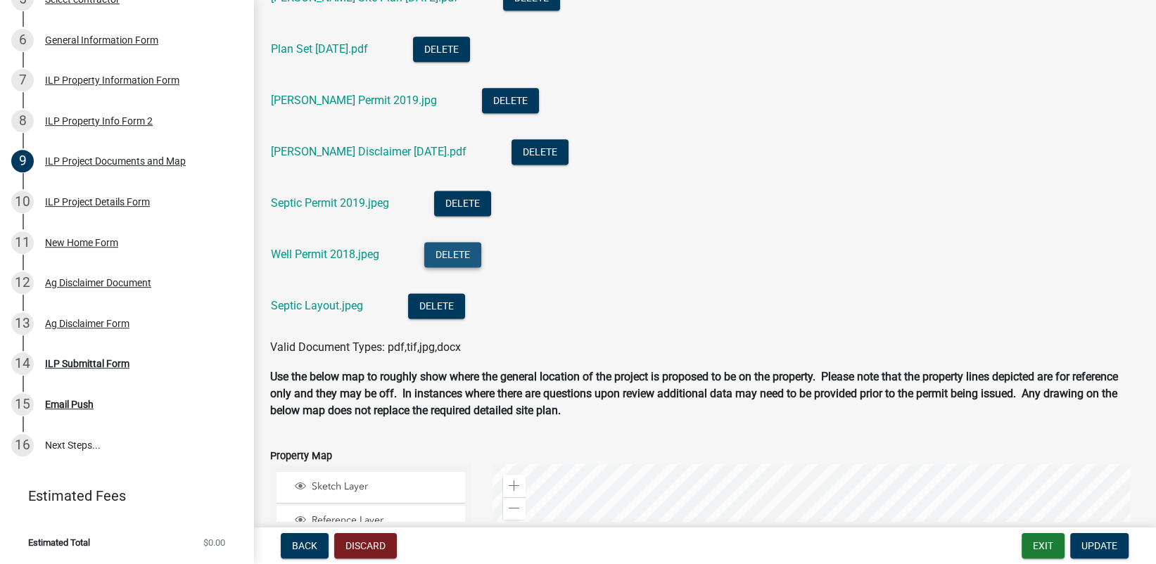
click at [450, 253] on button "Delete" at bounding box center [452, 254] width 57 height 25
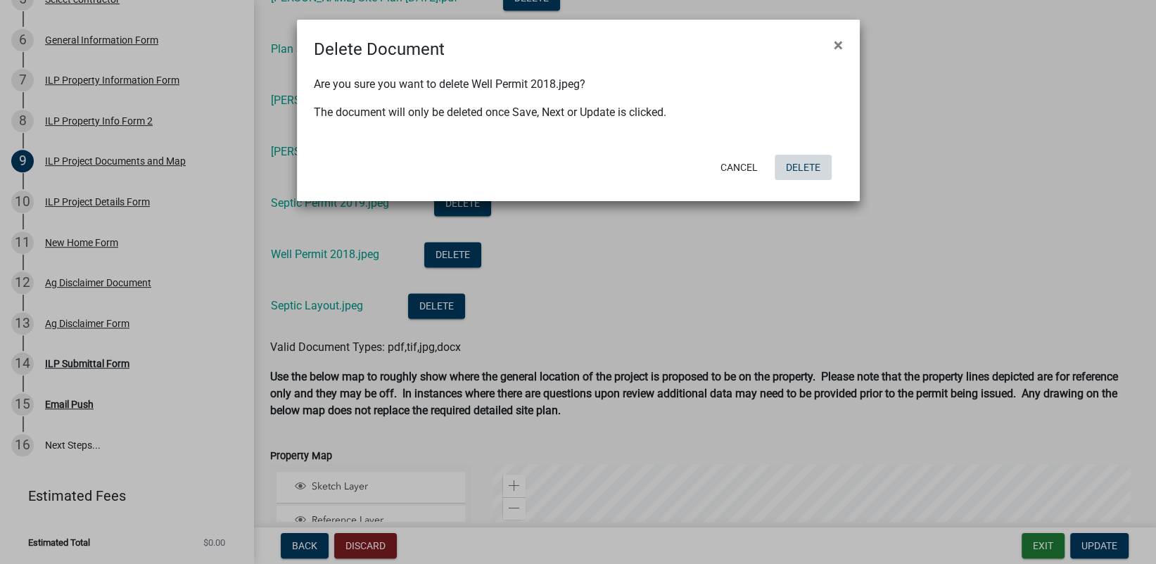
click at [803, 169] on button "Delete" at bounding box center [803, 167] width 57 height 25
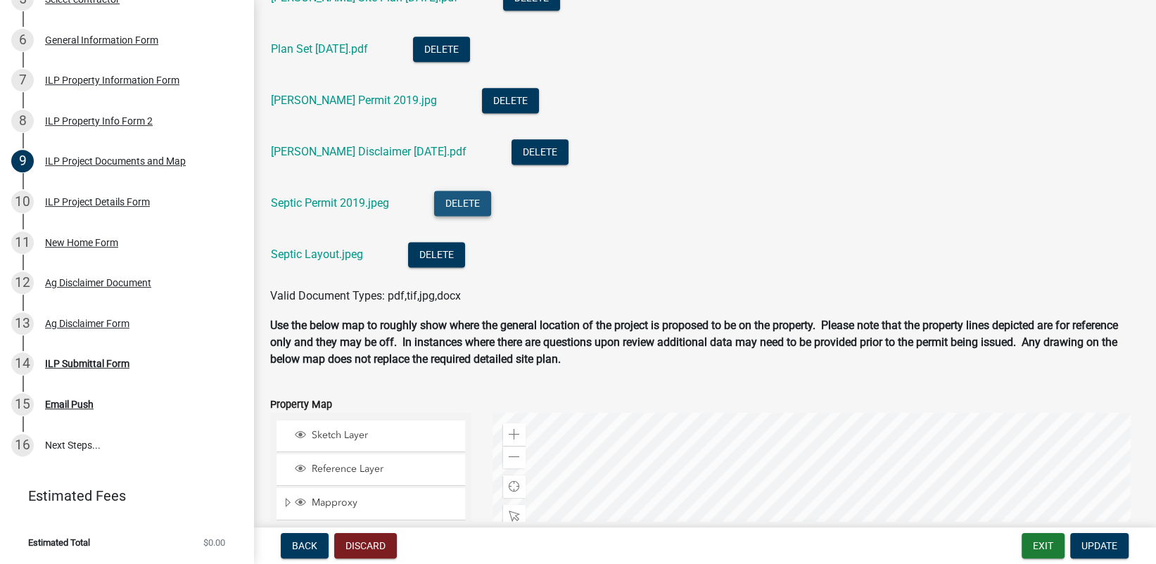
click at [464, 200] on button "Delete" at bounding box center [462, 203] width 57 height 25
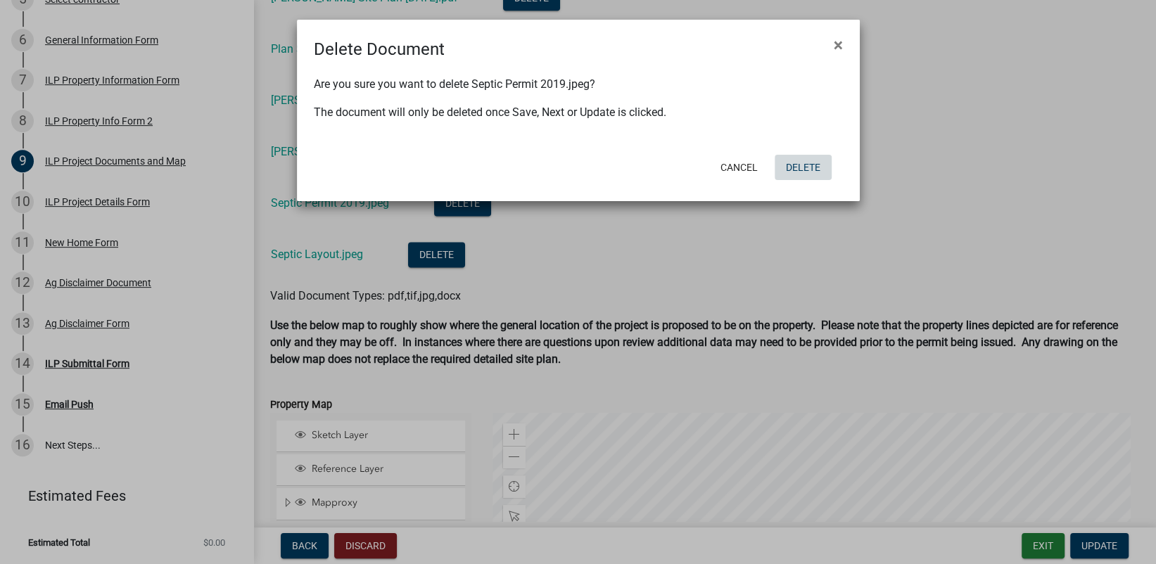
click at [805, 167] on button "Delete" at bounding box center [803, 167] width 57 height 25
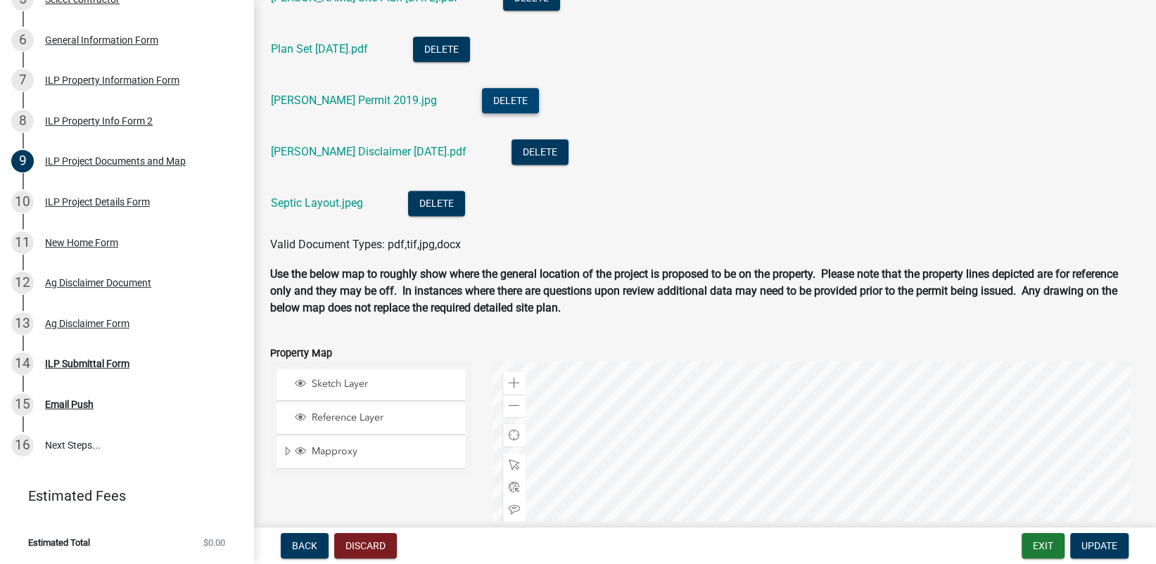
click at [482, 98] on button "Delete" at bounding box center [510, 100] width 57 height 25
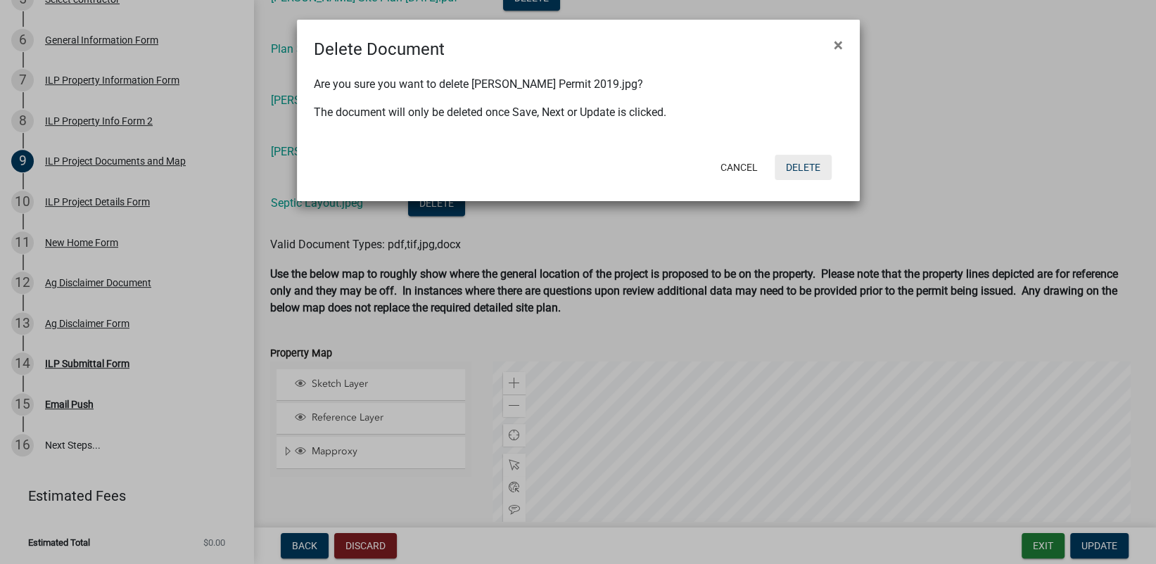
click at [816, 166] on button "Delete" at bounding box center [803, 167] width 57 height 25
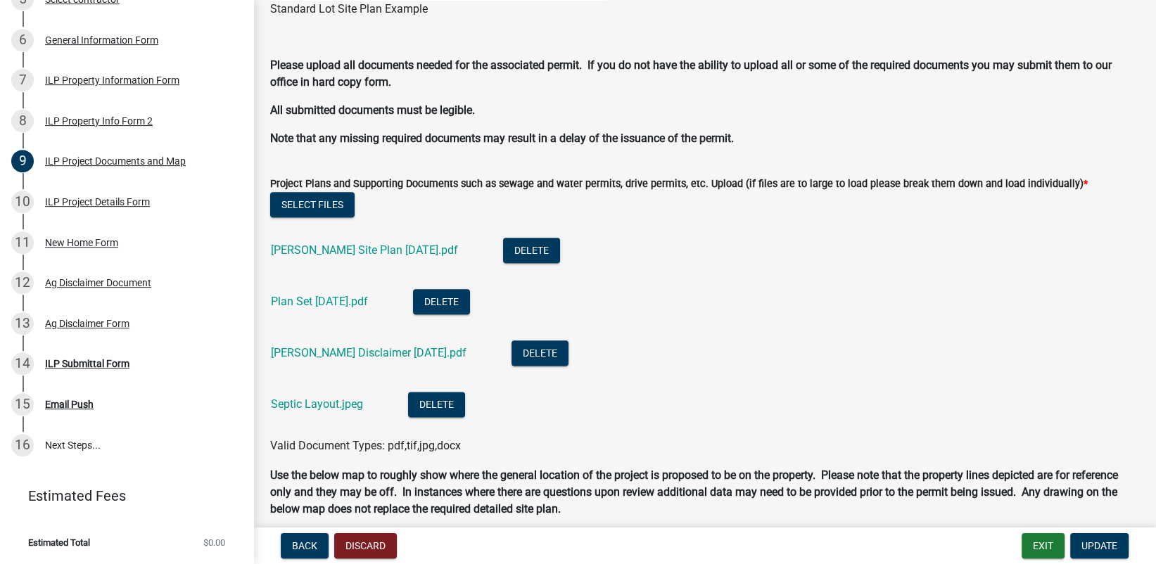
scroll to position [1337, 0]
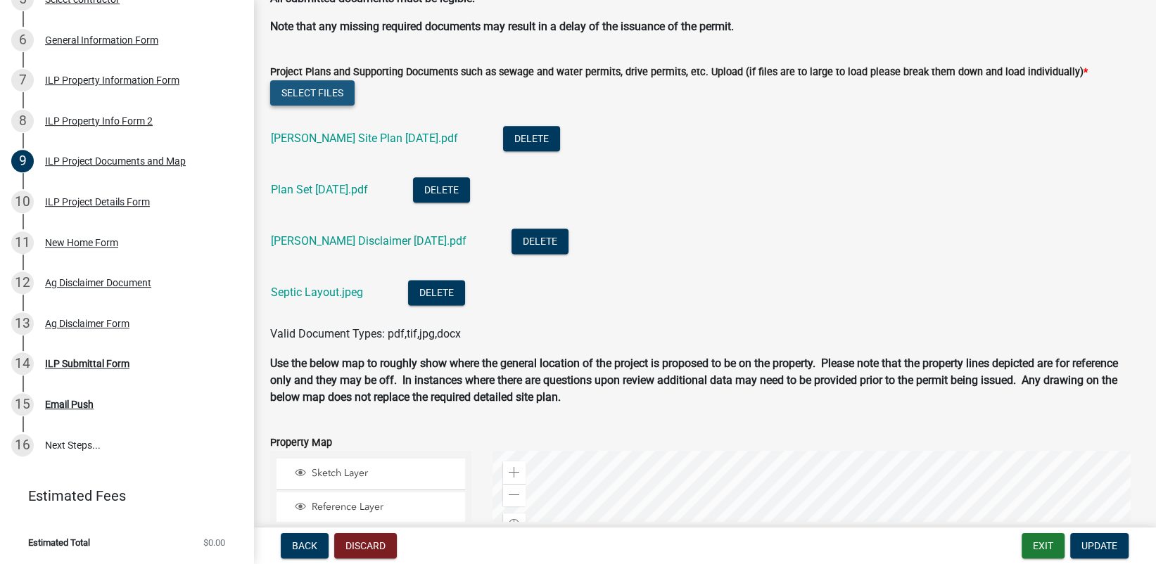
click at [317, 89] on button "Select files" at bounding box center [312, 92] width 84 height 25
click at [331, 89] on button "Select files" at bounding box center [312, 92] width 84 height 25
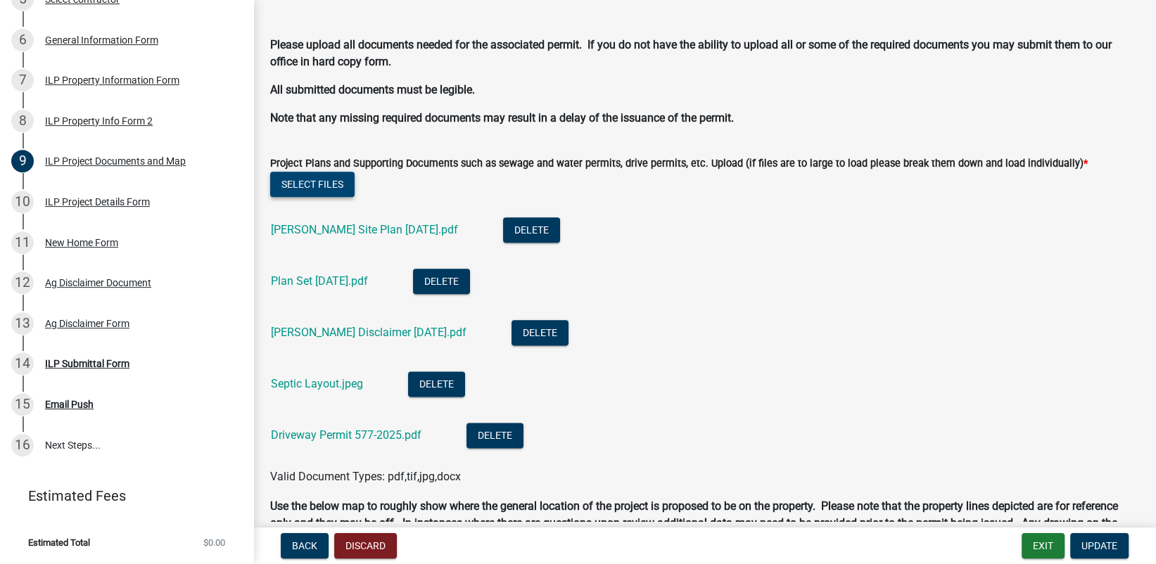
scroll to position [1126, 0]
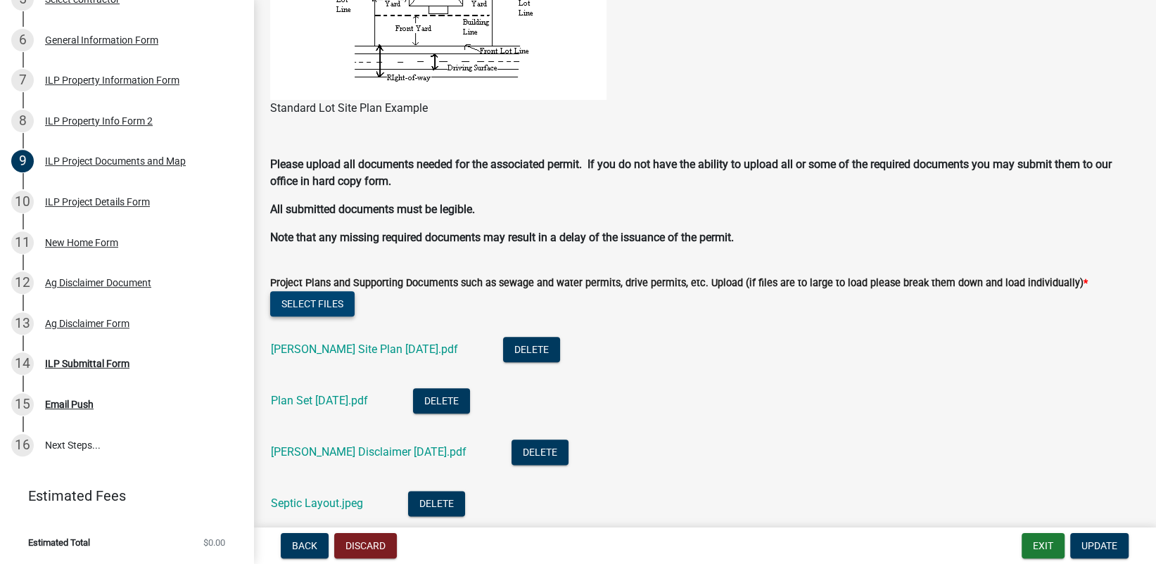
click at [300, 300] on button "Select files" at bounding box center [312, 303] width 84 height 25
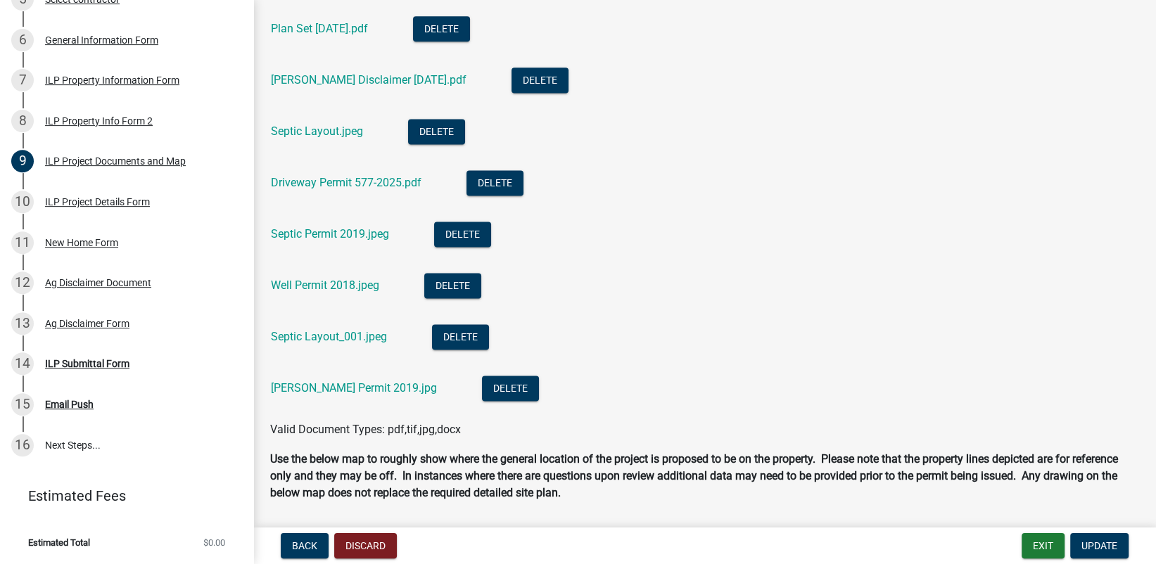
scroll to position [1618, 0]
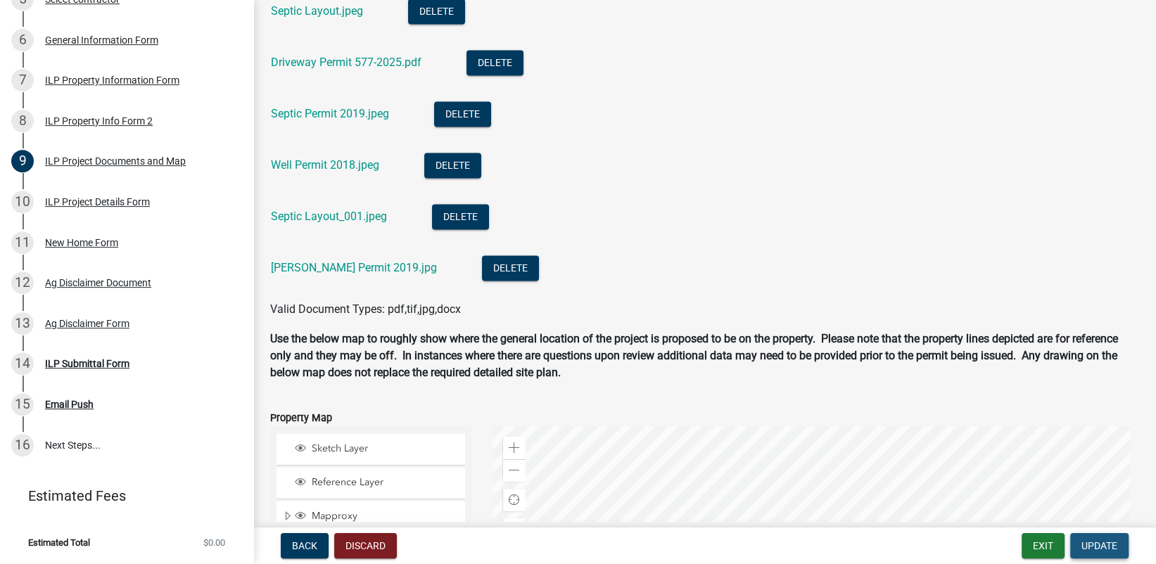
click at [1086, 540] on span "Update" at bounding box center [1099, 545] width 36 height 11
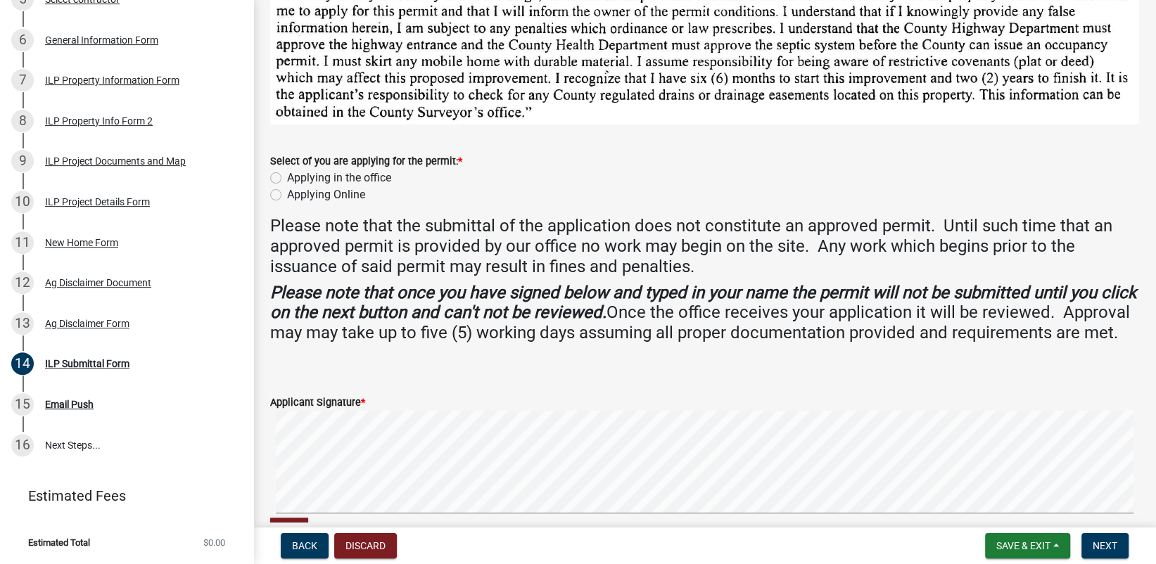
scroll to position [211, 0]
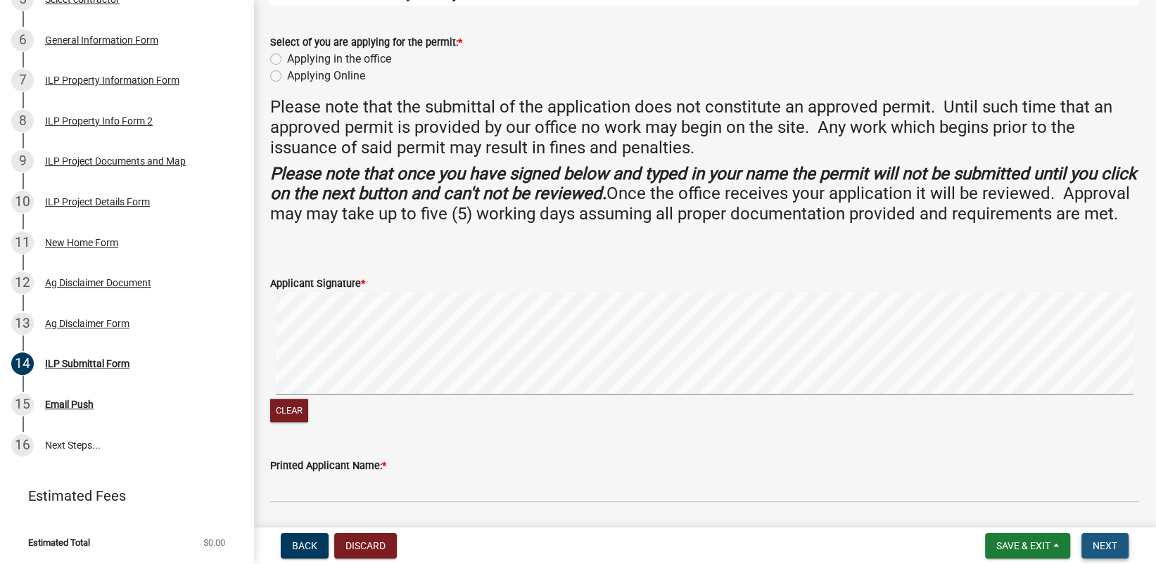
click at [1100, 545] on span "Next" at bounding box center [1105, 545] width 25 height 11
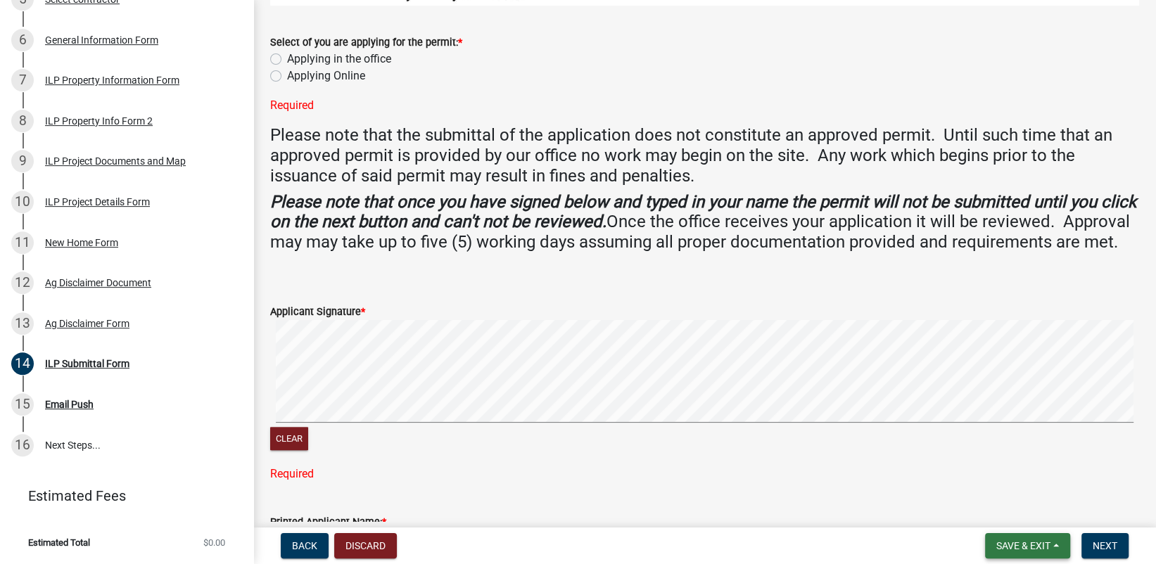
click at [1006, 545] on span "Save & Exit" at bounding box center [1023, 545] width 54 height 11
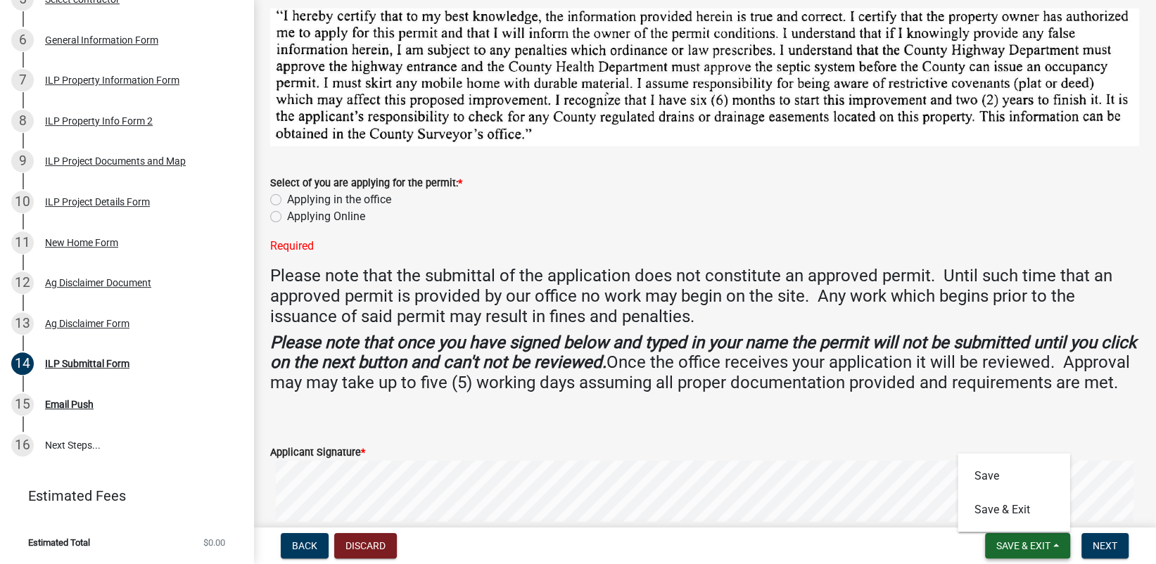
scroll to position [0, 0]
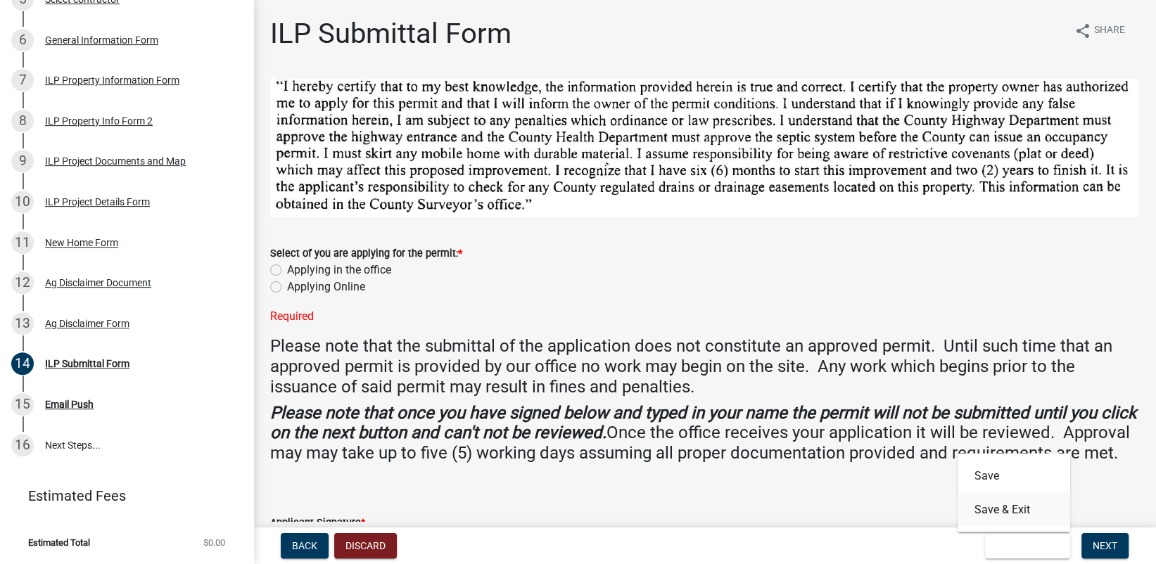
click at [1005, 509] on button "Save & Exit" at bounding box center [1013, 509] width 113 height 34
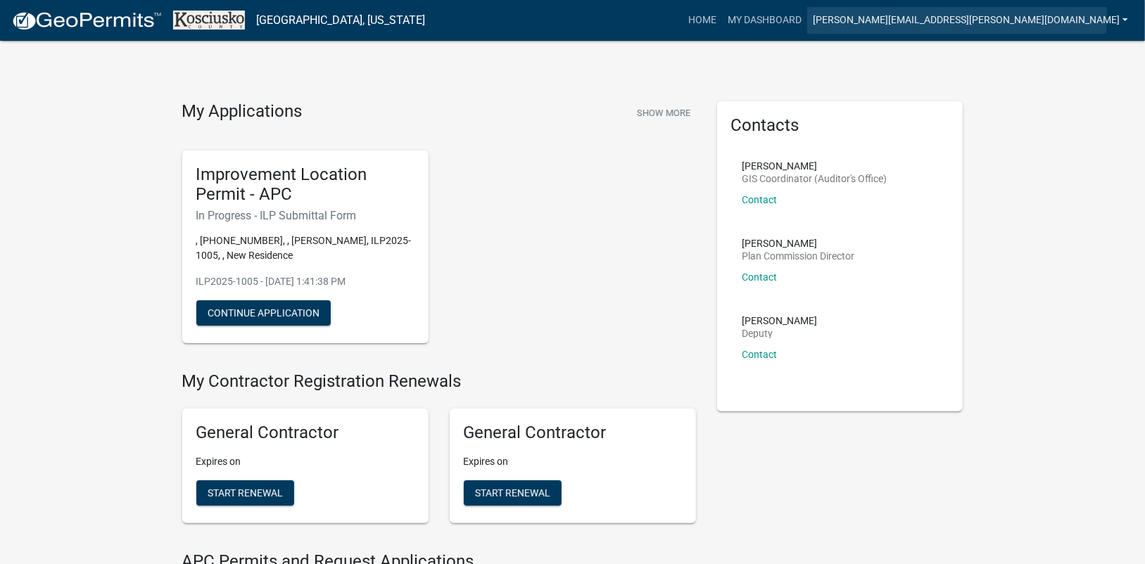
click at [1126, 15] on link "[PERSON_NAME][EMAIL_ADDRESS][PERSON_NAME][DOMAIN_NAME]" at bounding box center [970, 20] width 326 height 27
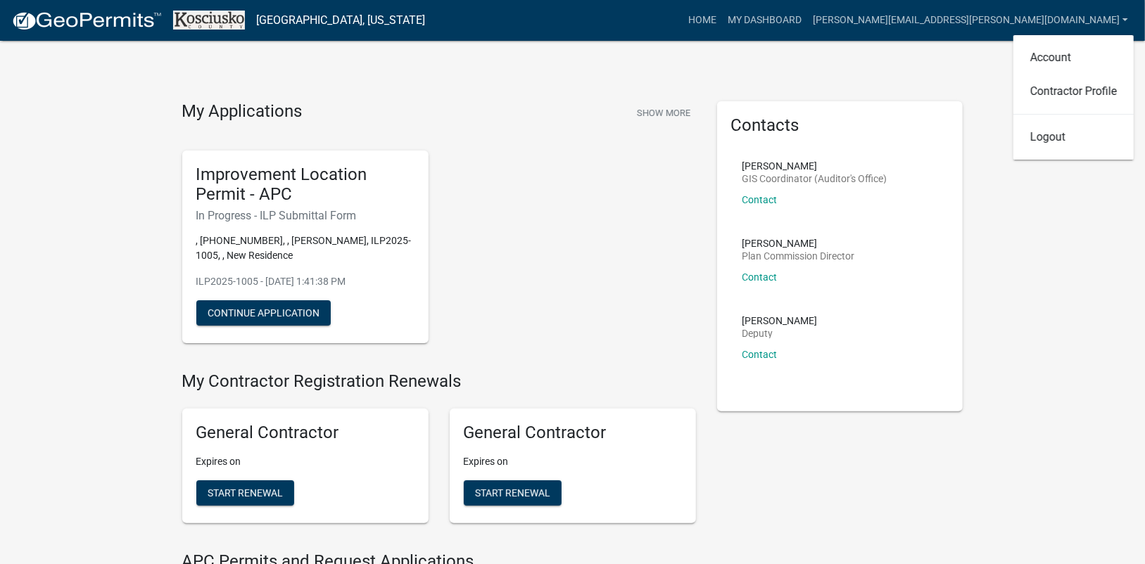
click at [1038, 131] on link "Logout" at bounding box center [1073, 137] width 120 height 34
